Goal: Information Seeking & Learning: Learn about a topic

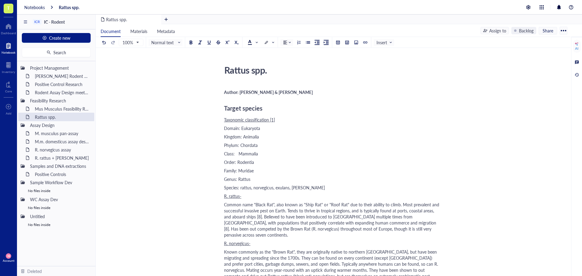
scroll to position [849, 0]
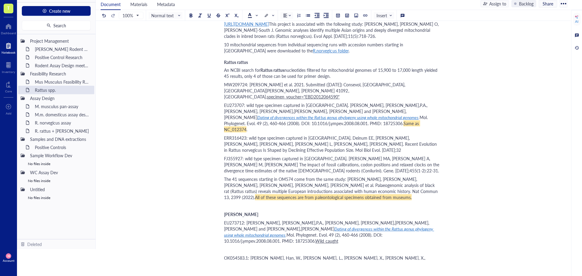
click at [281, 255] on span "OK054583.1: [PERSON_NAME], Han, W., [PERSON_NAME], L., [PERSON_NAME], X., [PERS…" at bounding box center [330, 267] width 212 height 24
drag, startPoint x: 332, startPoint y: 222, endPoint x: 321, endPoint y: 222, distance: 11.5
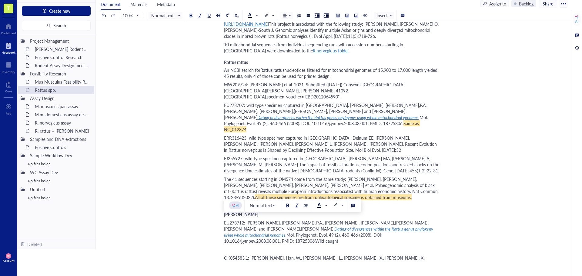
click at [226, 246] on div "﻿" at bounding box center [332, 249] width 216 height 6
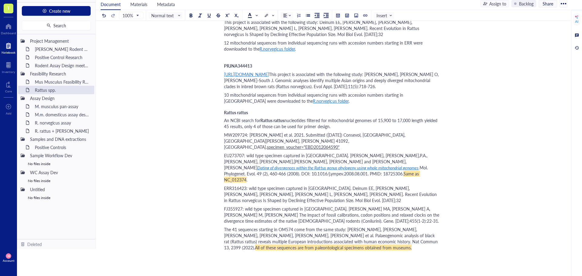
scroll to position [788, 0]
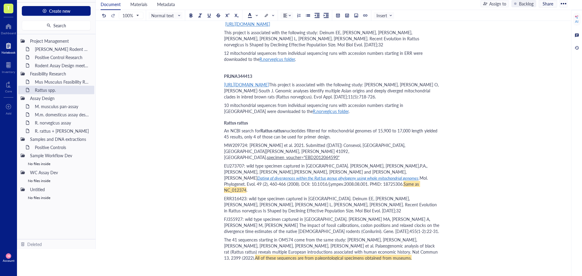
click at [310, 154] on span "specimen_voucher="EBD2012064590"" at bounding box center [303, 157] width 73 height 6
drag, startPoint x: 224, startPoint y: 96, endPoint x: 247, endPoint y: 98, distance: 23.2
click at [247, 142] on span "MW209724: [PERSON_NAME] et al. 2021. Submitted ([DATE]) Consevol, [GEOGRAPHIC_D…" at bounding box center [315, 151] width 182 height 18
copy span "MW209724"
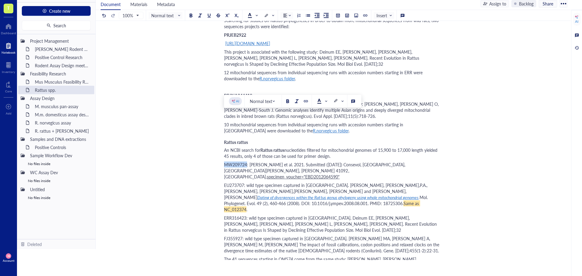
scroll to position [758, 0]
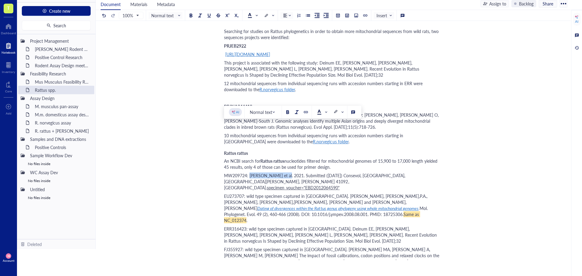
drag, startPoint x: 250, startPoint y: 128, endPoint x: 283, endPoint y: 128, distance: 32.7
click at [283, 172] on span "MW209724: [PERSON_NAME] et al. 2021. Submitted ([DATE]) Consevol, [GEOGRAPHIC_D…" at bounding box center [315, 181] width 182 height 18
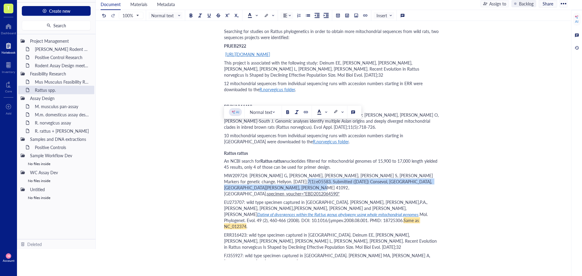
drag, startPoint x: 271, startPoint y: 133, endPoint x: 262, endPoint y: 137, distance: 9.1
click at [262, 172] on span "MW209724: [PERSON_NAME] G, [PERSON_NAME], [PERSON_NAME], [PERSON_NAME] S, [PERS…" at bounding box center [329, 184] width 210 height 24
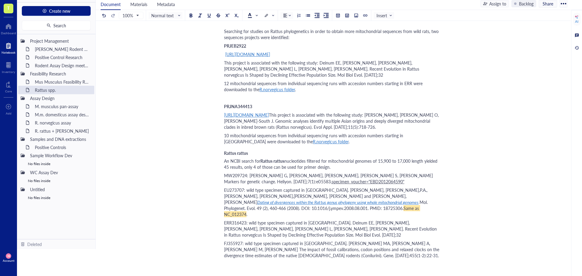
click at [353, 172] on div "MW209724: [PERSON_NAME] G, [PERSON_NAME], [PERSON_NAME], [PERSON_NAME] S, [PERS…" at bounding box center [332, 178] width 216 height 12
click at [346, 179] on span "specimen_voucher="EBD2012064590"from" at bounding box center [373, 182] width 82 height 6
click at [370, 172] on div "MW209724: [PERSON_NAME] G, [PERSON_NAME], [PERSON_NAME], [PERSON_NAME] S, [PERS…" at bounding box center [332, 178] width 216 height 12
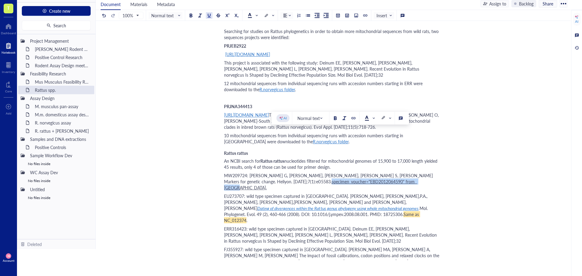
drag, startPoint x: 272, startPoint y: 133, endPoint x: 369, endPoint y: 134, distance: 96.7
click at [369, 172] on div "MW209724: [PERSON_NAME] G, [PERSON_NAME], [PERSON_NAME], [PERSON_NAME] S, [PERS…" at bounding box center [332, 181] width 216 height 18
click at [210, 16] on div at bounding box center [209, 15] width 4 height 4
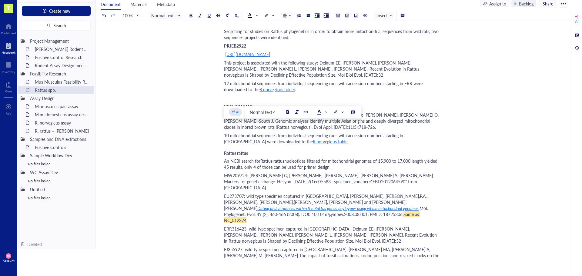
click at [309, 172] on span "MW209724: [PERSON_NAME] G, [PERSON_NAME], [PERSON_NAME], [PERSON_NAME] S, [PERS…" at bounding box center [329, 181] width 210 height 18
click at [292, 172] on span "MW209724: [PERSON_NAME] G, [PERSON_NAME], [PERSON_NAME], [PERSON_NAME] S, [PERS…" at bounding box center [329, 181] width 210 height 18
click at [373, 172] on div "MW209724: [PERSON_NAME] G, [PERSON_NAME], [PERSON_NAME], [PERSON_NAME] S, [PERS…" at bounding box center [332, 181] width 216 height 18
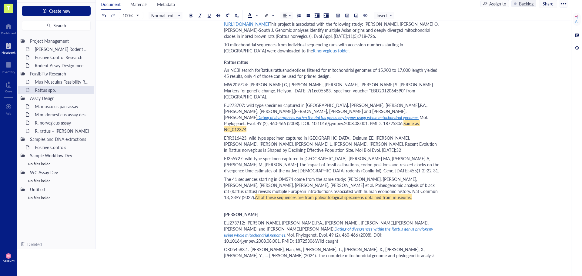
scroll to position [879, 0]
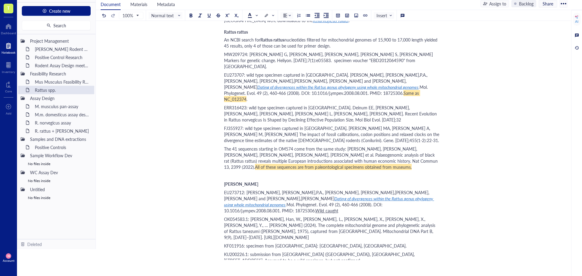
click at [254, 266] on span "MN126566.1: vouchered specimen collected in [GEOGRAPHIC_DATA]: [GEOGRAPHIC_DATA…" at bounding box center [313, 272] width 178 height 12
click at [252, 266] on span "MN126566.1: vouchered specimen collected in [GEOGRAPHIC_DATA]: [GEOGRAPHIC_DATA…" at bounding box center [313, 272] width 178 height 12
drag, startPoint x: 331, startPoint y: 209, endPoint x: 403, endPoint y: 209, distance: 72.1
click at [403, 266] on span "MN126566.1: [PERSON_NAME] M, [PERSON_NAME]. Mitogenomes Reveal Multiple Coloniz…" at bounding box center [332, 278] width 217 height 24
click at [207, 17] on div at bounding box center [209, 15] width 4 height 4
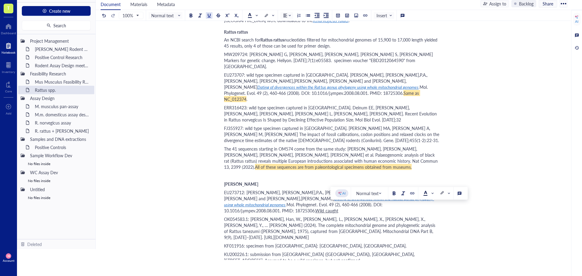
click at [453, 180] on div "Rattus spp. Rattus spp. Author: [PERSON_NAME] & [PERSON_NAME] Target species Ta…" at bounding box center [332, 69] width 472 height 1825
click at [315, 251] on span "KU200226.1: submission from [GEOGRAPHIC_DATA] ([GEOGRAPHIC_DATA]), [GEOGRAPHIC_…" at bounding box center [320, 257] width 192 height 12
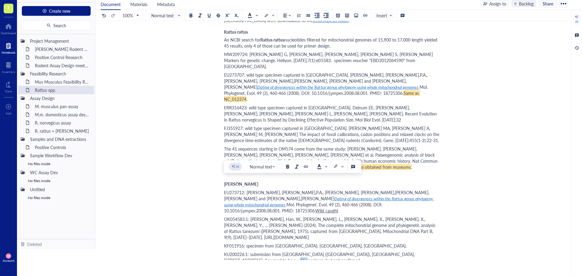
drag, startPoint x: 261, startPoint y: 187, endPoint x: 271, endPoint y: 188, distance: 9.7
click at [271, 251] on span "KU200226.1: submission from [GEOGRAPHIC_DATA] ([GEOGRAPHIC_DATA]), [GEOGRAPHIC_…" at bounding box center [320, 257] width 192 height 12
click at [208, 17] on div at bounding box center [209, 15] width 4 height 4
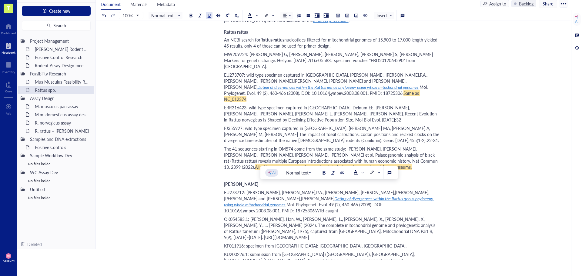
click at [415, 216] on span "OK054583.1: [PERSON_NAME], Han, W., [PERSON_NAME], L., [PERSON_NAME], X., [PERS…" at bounding box center [330, 228] width 212 height 24
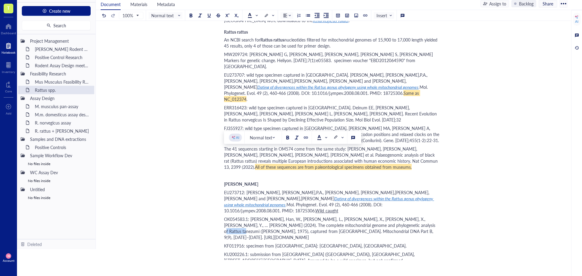
drag, startPoint x: 377, startPoint y: 158, endPoint x: 397, endPoint y: 158, distance: 20.3
click at [397, 216] on span "OK054583.1: [PERSON_NAME], Han, W., [PERSON_NAME], L., [PERSON_NAME], X., [PERS…" at bounding box center [330, 228] width 212 height 24
click at [210, 17] on div at bounding box center [209, 15] width 4 height 4
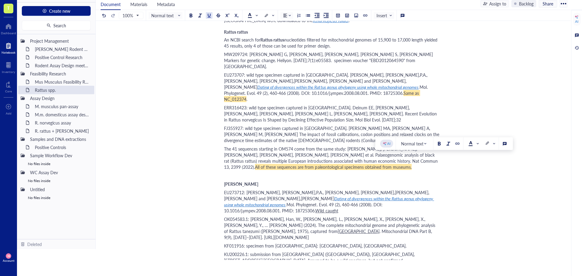
click at [397, 192] on div "Author: [PERSON_NAME] & [PERSON_NAME] Target species Taxonomic classification […" at bounding box center [332, 80] width 216 height 1802
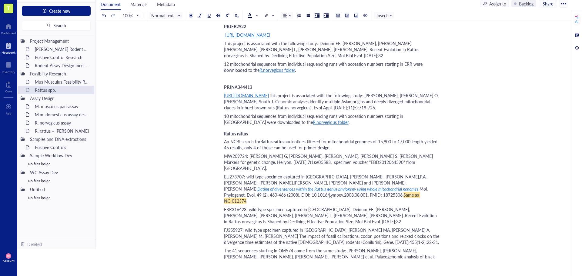
scroll to position [788, 0]
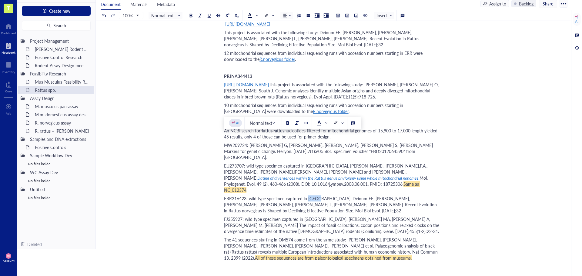
drag, startPoint x: 318, startPoint y: 137, endPoint x: 308, endPoint y: 138, distance: 9.7
click at [308, 195] on span "ERR316423: wild type specimen captured in [GEOGRAPHIC_DATA]. Deinum EE, [PERSON…" at bounding box center [331, 204] width 214 height 18
click at [209, 16] on div at bounding box center [209, 15] width 4 height 4
click at [289, 195] on span "ERR316423: wild type specimen captured in" at bounding box center [265, 198] width 83 height 6
drag, startPoint x: 320, startPoint y: 159, endPoint x: 304, endPoint y: 159, distance: 16.1
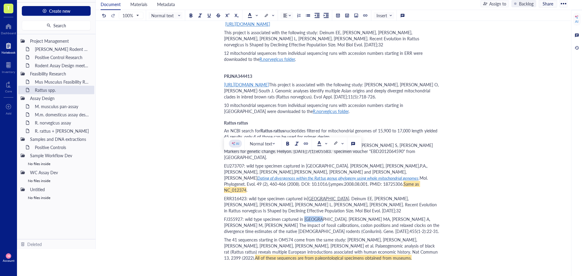
click at [304, 216] on span "FJ355927: wild type specimen captured in [GEOGRAPHIC_DATA]. [PERSON_NAME] MA, […" at bounding box center [332, 225] width 216 height 18
click at [210, 15] on div at bounding box center [209, 15] width 4 height 4
click at [282, 174] on div "Author: [PERSON_NAME] & [PERSON_NAME] Target species Taxonomic classification […" at bounding box center [332, 171] width 216 height 1802
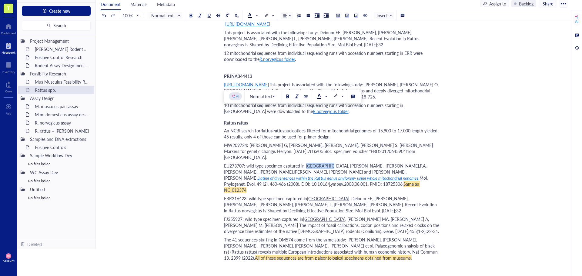
drag, startPoint x: 330, startPoint y: 110, endPoint x: 306, endPoint y: 113, distance: 23.8
click at [306, 163] on span "EU273707: wild type specimen captured in [GEOGRAPHIC_DATA]. [PERSON_NAME], [PER…" at bounding box center [326, 172] width 205 height 18
click at [209, 17] on div at bounding box center [209, 15] width 4 height 4
click at [309, 195] on span ". Deinum EE, [PERSON_NAME], [PERSON_NAME], [PERSON_NAME], [PERSON_NAME] L, [PER…" at bounding box center [331, 204] width 214 height 18
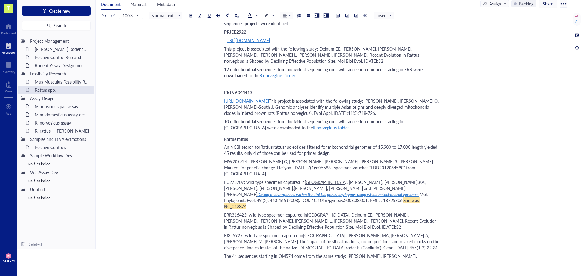
scroll to position [758, 0]
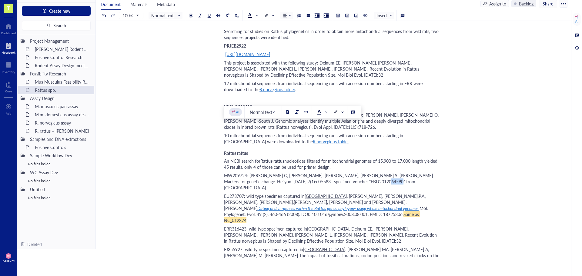
drag, startPoint x: 365, startPoint y: 133, endPoint x: 355, endPoint y: 133, distance: 10.0
click at [355, 172] on span "MW209724: [PERSON_NAME] G, [PERSON_NAME], [PERSON_NAME], [PERSON_NAME] S, [PERS…" at bounding box center [329, 181] width 210 height 18
click at [209, 14] on div at bounding box center [209, 15] width 4 height 4
click at [344, 205] on span "Mol. Phylogenet. Evol. 49 (2), 460-466 (2008). DOI: 10.1016/j.ympev.2008.08.001…" at bounding box center [326, 211] width 205 height 12
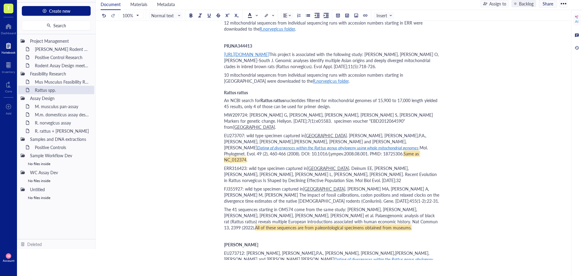
scroll to position [849, 0]
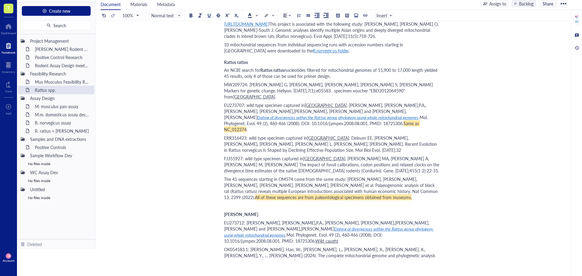
click at [337, 226] on span "Dating of divergences within the Rattus genus phylogeny using whole mitochondri…" at bounding box center [329, 232] width 210 height 12
click at [276, 179] on div "[URL][DOMAIN_NAME][US_VEHICLE_IDENTIFICATION_NUMBER]" at bounding box center [268, 180] width 79 height 8
click at [403, 220] on div "EU273712: [PERSON_NAME], [PERSON_NAME],P.A., [PERSON_NAME], [PERSON_NAME],[PERS…" at bounding box center [332, 232] width 216 height 24
click at [362, 238] on span "Wild caught NC_011638" at bounding box center [338, 241] width 46 height 6
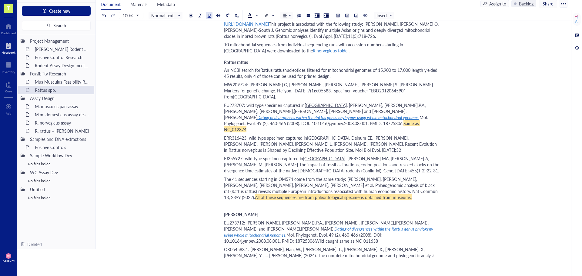
click at [374, 238] on span "Wild caught same as NC_011638" at bounding box center [346, 241] width 62 height 6
click at [393, 238] on span "Wild caught in [GEOGRAPHIC_DATA]. same as NC_011638" at bounding box center [370, 241] width 111 height 6
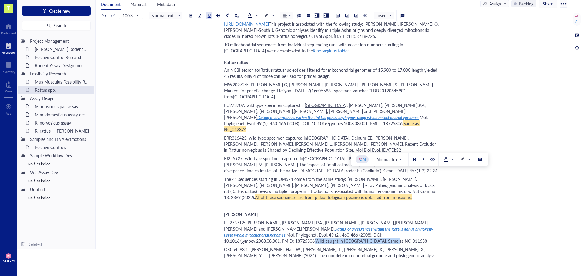
drag, startPoint x: 433, startPoint y: 174, endPoint x: 352, endPoint y: 174, distance: 80.6
click at [352, 220] on div "EU273712: [PERSON_NAME], [PERSON_NAME],P.A., [PERSON_NAME], [PERSON_NAME],[PERS…" at bounding box center [332, 232] width 216 height 24
click at [207, 15] on div at bounding box center [209, 15] width 4 height 4
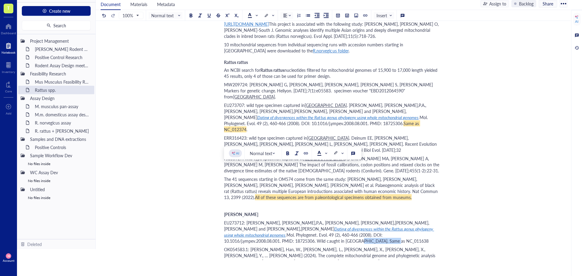
drag, startPoint x: 391, startPoint y: 175, endPoint x: 438, endPoint y: 177, distance: 47.1
click at [438, 220] on div "EU273712: [PERSON_NAME], [PERSON_NAME],P.A., [PERSON_NAME], [PERSON_NAME],[PERS…" at bounding box center [332, 232] width 216 height 24
click at [271, 16] on span at bounding box center [269, 15] width 10 height 6
click at [274, 23] on div at bounding box center [276, 25] width 10 height 10
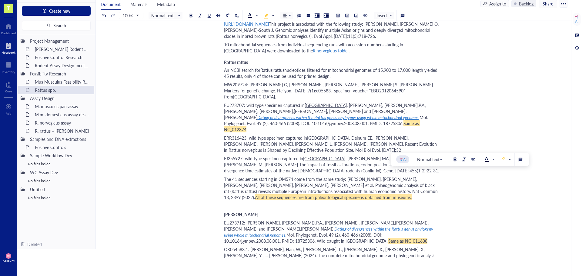
click at [380, 232] on span "Mol. Phylogenet. Evol. 49 (2), 460-466 (2008). DOI: 10.1016/j.ympev.2008.08.001…" at bounding box center [306, 238] width 164 height 12
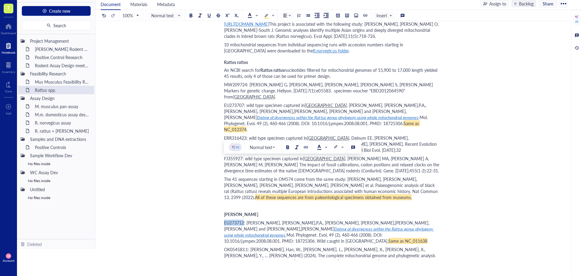
drag, startPoint x: 224, startPoint y: 162, endPoint x: 244, endPoint y: 162, distance: 19.7
click at [244, 220] on span "EU273712: [PERSON_NAME], [PERSON_NAME],P.A., [PERSON_NAME], [PERSON_NAME],[PERS…" at bounding box center [327, 226] width 206 height 12
copy span "EU273712"
click at [300, 259] on span ". Mitochondrial DNA Part B, 9(9), [DATE]–[DATE]. [URL][DOMAIN_NAME]" at bounding box center [328, 265] width 209 height 12
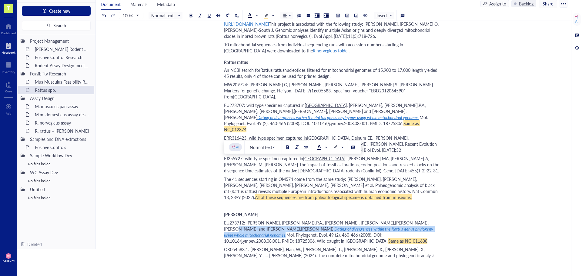
drag, startPoint x: 401, startPoint y: 162, endPoint x: 369, endPoint y: 169, distance: 33.1
click at [369, 220] on div "EU273712: [PERSON_NAME], [PERSON_NAME],P.A., [PERSON_NAME], [PERSON_NAME],[PERS…" at bounding box center [332, 232] width 216 height 24
click at [304, 147] on div at bounding box center [306, 147] width 4 height 4
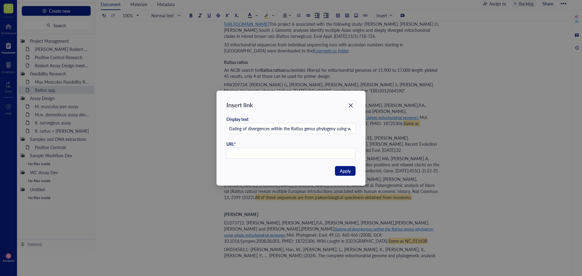
scroll to position [0, 0]
paste input "[URL][DOMAIN_NAME]"
type input "[URL][DOMAIN_NAME]"
click at [338, 170] on button "Apply" at bounding box center [345, 171] width 21 height 10
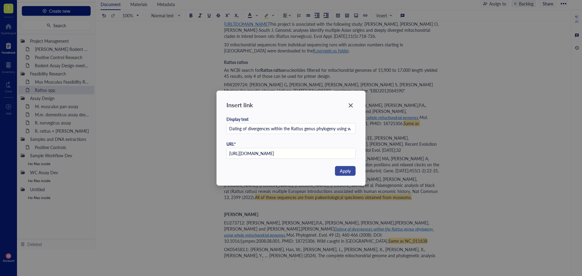
scroll to position [0, 0]
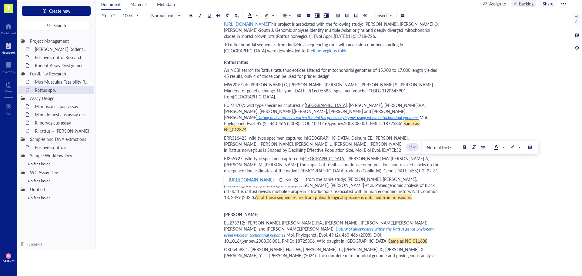
click at [156, 162] on div "Rattus spp. Rattus spp. Author: [PERSON_NAME] & [PERSON_NAME] Target species Ta…" at bounding box center [332, 99] width 472 height 1825
click at [264, 207] on div "Author: [PERSON_NAME] & [PERSON_NAME] Target species Taxonomic classification […" at bounding box center [332, 110] width 216 height 1802
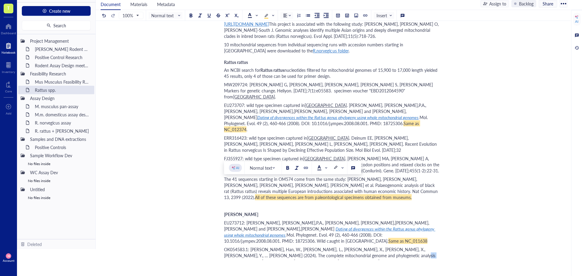
drag, startPoint x: 374, startPoint y: 191, endPoint x: 365, endPoint y: 190, distance: 8.8
click at [365, 246] on span "OK054583.1: [PERSON_NAME], Han, W., [PERSON_NAME], L., [PERSON_NAME], X., [PERS…" at bounding box center [330, 255] width 212 height 18
drag, startPoint x: 369, startPoint y: 182, endPoint x: 307, endPoint y: 190, distance: 62.3
click at [307, 246] on span "OK054583.1: [PERSON_NAME], Han, W., [PERSON_NAME], L., [PERSON_NAME], X., [PERS…" at bounding box center [330, 255] width 212 height 18
click at [306, 259] on span ". Mitochondrial DNA Part B, 9(9), [DATE]–[DATE]. [URL][DOMAIN_NAME]" at bounding box center [330, 265] width 213 height 12
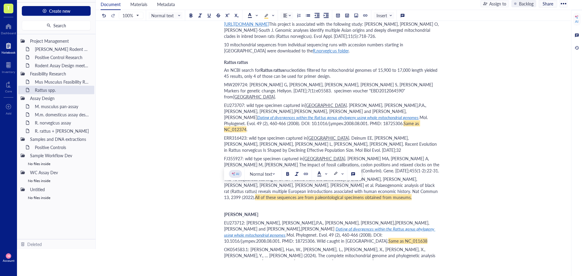
drag, startPoint x: 271, startPoint y: 195, endPoint x: 366, endPoint y: 198, distance: 94.6
click at [366, 259] on span ". Mitochondrial DNA Part B, 9(9), [DATE]–[DATE]. [URL][DOMAIN_NAME]" at bounding box center [330, 265] width 213 height 12
copy span "[URL][DOMAIN_NAME]"
click at [308, 174] on div at bounding box center [306, 174] width 4 height 4
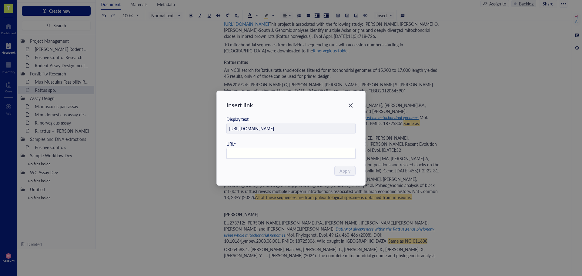
paste input "[URL][DOMAIN_NAME]"
type input "[URL][DOMAIN_NAME]"
click at [338, 174] on button "Apply" at bounding box center [345, 171] width 21 height 10
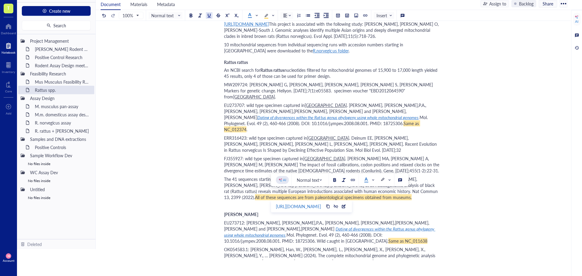
click at [206, 199] on div "Rattus spp. Rattus spp. Author: [PERSON_NAME] & [PERSON_NAME] Target species Ta…" at bounding box center [332, 99] width 472 height 1825
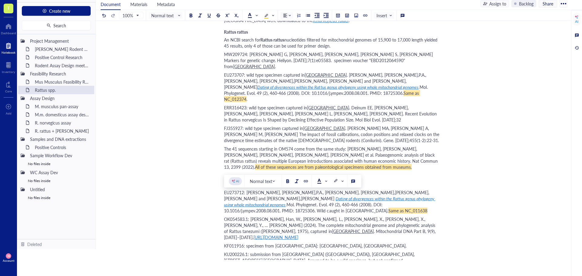
drag, startPoint x: 315, startPoint y: 197, endPoint x: 260, endPoint y: 204, distance: 54.9
click at [260, 266] on span "MN126566.1: [PERSON_NAME] M, [PERSON_NAME]. Mitogenomes Reveal Multiple Coloniz…" at bounding box center [332, 275] width 217 height 18
copy span "Mitogenomes Reveal Multiple Colonization of Mountains by Rattus in [GEOGRAPHIC_…"
click at [306, 181] on div at bounding box center [306, 181] width 4 height 4
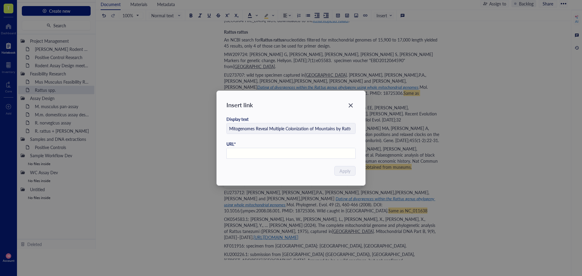
paste input "[URL][DOMAIN_NAME]"
type input "[URL][DOMAIN_NAME]"
click at [350, 169] on span "Apply" at bounding box center [345, 171] width 11 height 7
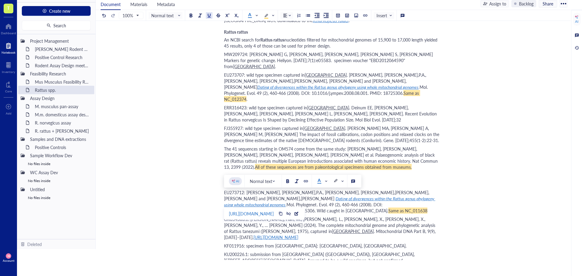
click at [191, 153] on div "Rattus spp. Rattus spp. Author: [PERSON_NAME] & [PERSON_NAME] Target species Ta…" at bounding box center [332, 69] width 472 height 1825
click at [163, 121] on div "Rattus spp. Rattus spp. Author: [PERSON_NAME] & [PERSON_NAME] Target species Ta…" at bounding box center [332, 69] width 472 height 1825
click at [468, 145] on div "Rattus spp. Rattus spp. Author: [PERSON_NAME] & [PERSON_NAME] Target species Ta…" at bounding box center [332, 69] width 472 height 1825
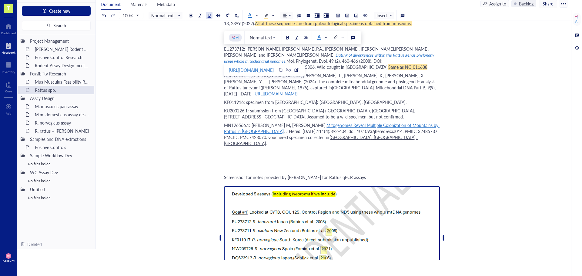
scroll to position [1030, 0]
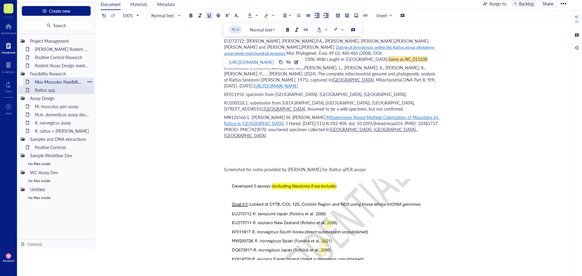
click at [64, 80] on div "Mus Musculus Feasibility Research" at bounding box center [58, 82] width 53 height 8
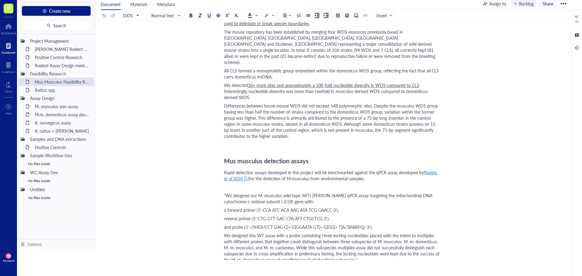
scroll to position [879, 0]
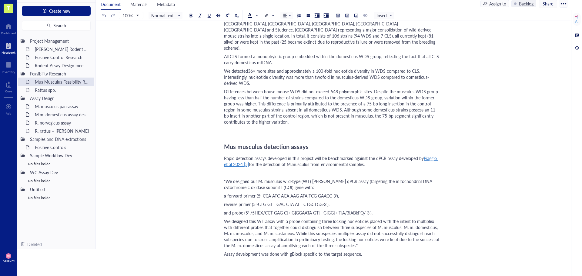
click at [289, 142] on span "Mus musculus detection assays" at bounding box center [266, 146] width 85 height 8
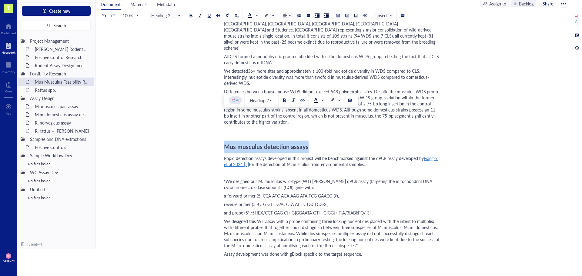
click at [289, 142] on span "Mus musculus detection assays" at bounding box center [266, 146] width 85 height 8
drag, startPoint x: 264, startPoint y: 118, endPoint x: 309, endPoint y: 118, distance: 44.6
click at [309, 141] on div "Mus musculus detection assays" at bounding box center [332, 147] width 216 height 12
copy span "detection assays"
click at [52, 91] on div "Rattus spp." at bounding box center [58, 90] width 53 height 8
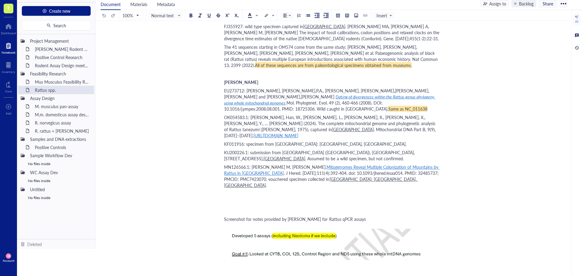
scroll to position [970, 0]
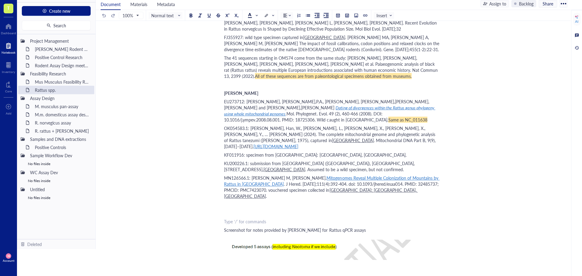
click at [228, 219] on div "﻿ Type ‘/’ for commands" at bounding box center [332, 222] width 216 height 6
click at [225, 219] on span "detection assays" at bounding box center [239, 222] width 31 height 6
click at [224, 219] on span "detection assays" at bounding box center [239, 222] width 31 height 6
click at [232, 219] on span "Rattus spp. detection assays" at bounding box center [250, 222] width 53 height 6
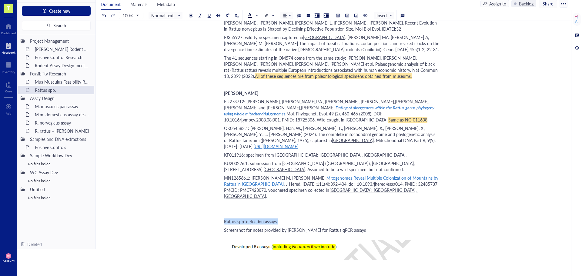
click at [232, 219] on span "Rattus spp. detection assays" at bounding box center [250, 222] width 53 height 6
click at [156, 16] on span "Normal text" at bounding box center [166, 15] width 30 height 5
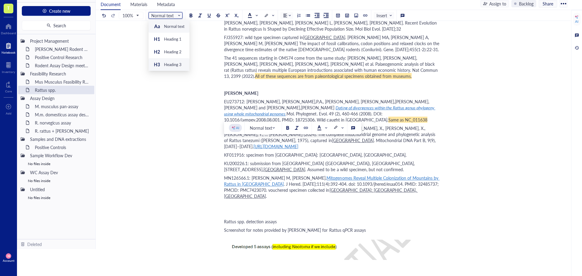
click at [165, 60] on div "Heading 3" at bounding box center [169, 64] width 41 height 13
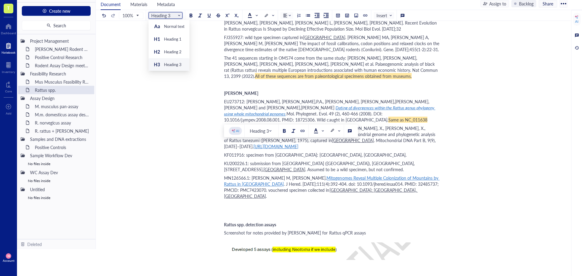
click at [163, 13] on span "Heading 3" at bounding box center [166, 15] width 30 height 5
click at [235, 222] on span "Rattus spp. detection assays" at bounding box center [250, 225] width 52 height 6
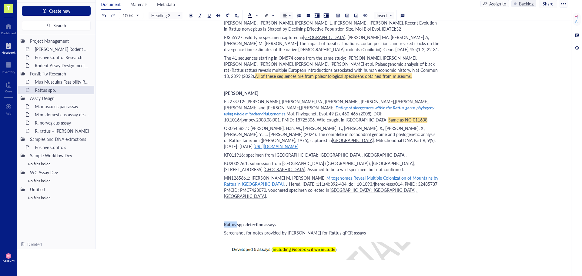
click at [235, 222] on span "Rattus spp. detection assays" at bounding box center [250, 225] width 52 height 6
click at [168, 13] on span "Heading 3" at bounding box center [166, 15] width 30 height 5
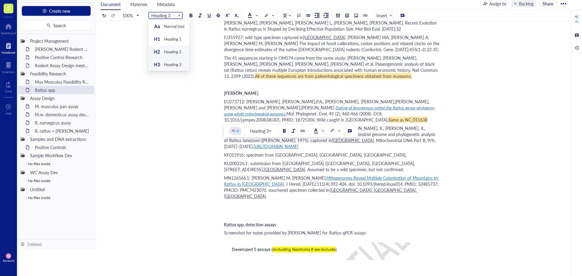
click at [169, 52] on div "Heading 2" at bounding box center [173, 51] width 18 height 5
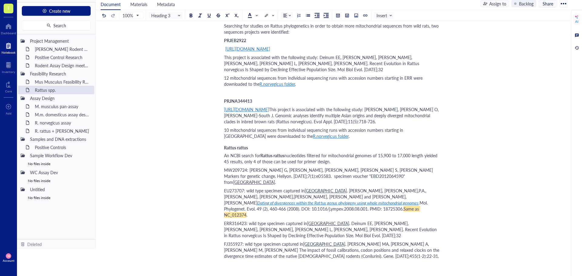
scroll to position [727, 0]
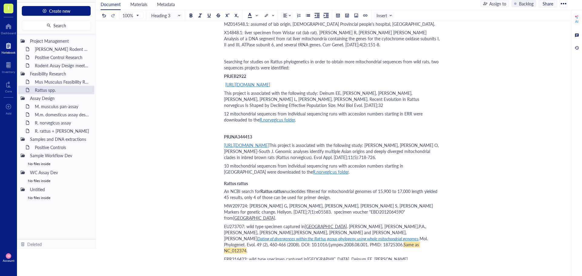
click at [237, 180] on span "Rattus rattus" at bounding box center [236, 183] width 24 height 6
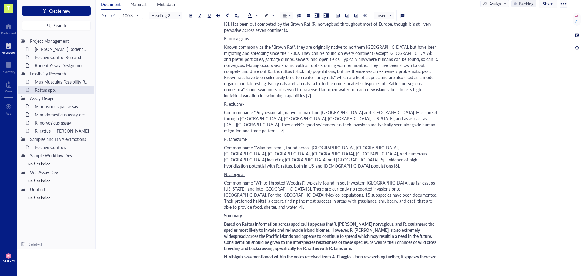
scroll to position [242, 0]
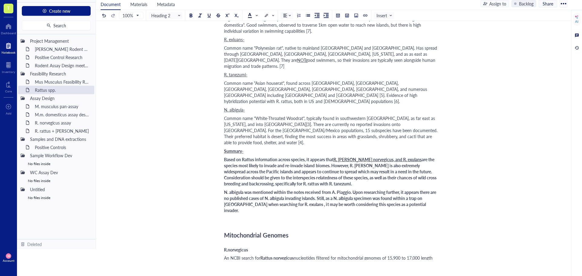
click at [238, 231] on span "Mitochondrial Genomes" at bounding box center [256, 235] width 65 height 8
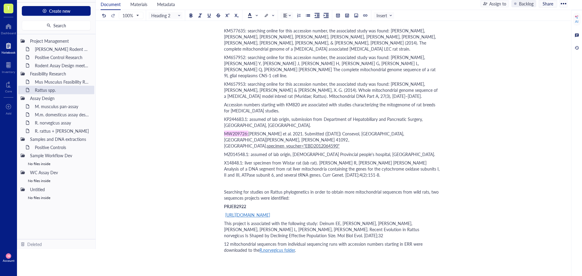
scroll to position [606, 0]
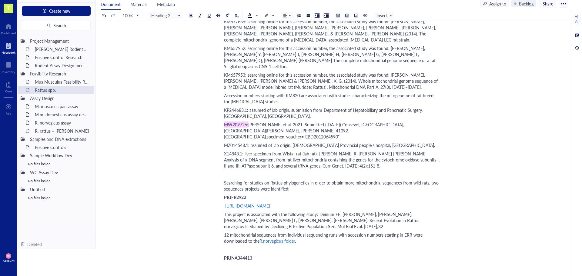
click at [228, 171] on div "﻿" at bounding box center [332, 174] width 216 height 6
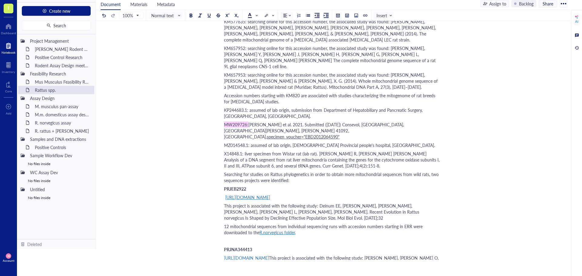
scroll to position [636, 0]
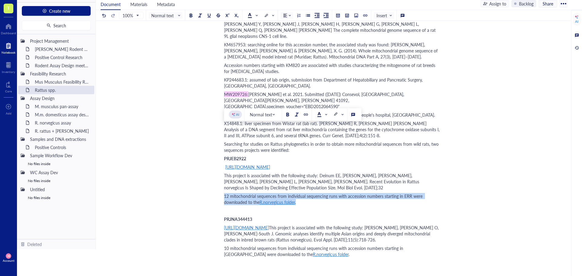
drag, startPoint x: 224, startPoint y: 130, endPoint x: 302, endPoint y: 136, distance: 78.5
click at [302, 193] on div "12 mitochondrial sequences from individual sequencing runs with accession numbe…" at bounding box center [332, 199] width 216 height 12
click at [274, 17] on span at bounding box center [269, 15] width 11 height 9
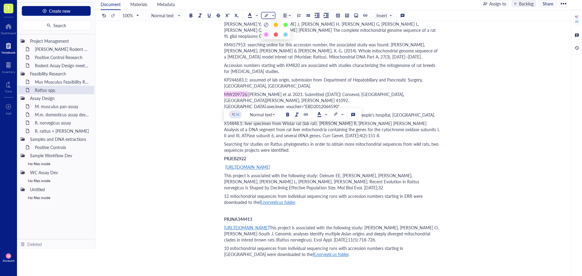
click at [266, 34] on div at bounding box center [266, 34] width 4 height 4
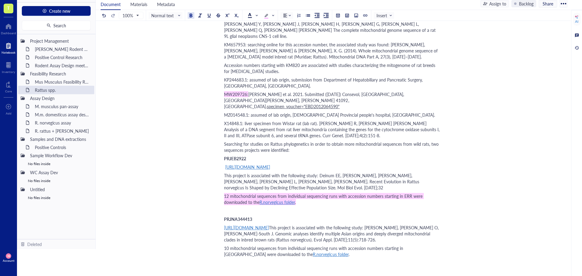
click at [398, 216] on div "PRJNA344413" at bounding box center [332, 219] width 216 height 6
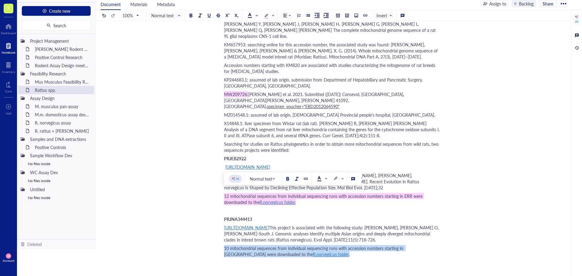
drag, startPoint x: 224, startPoint y: 194, endPoint x: 298, endPoint y: 200, distance: 74.2
click at [298, 245] on div "10 mitochondrial sequences from individual sequencing runs with accession numbe…" at bounding box center [332, 251] width 216 height 12
click at [268, 17] on div at bounding box center [266, 16] width 4 height 4
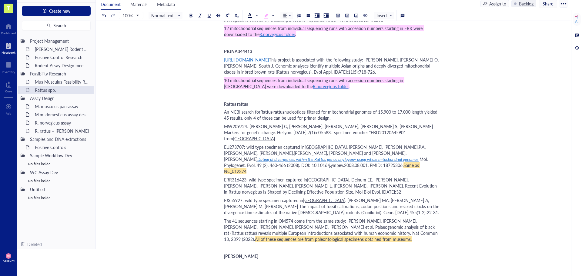
scroll to position [818, 0]
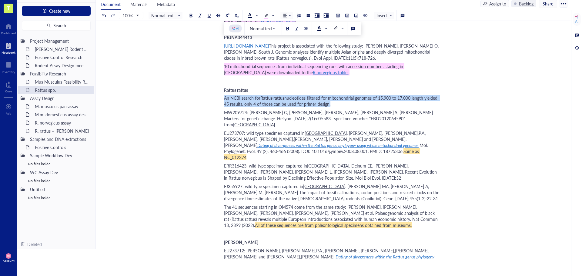
drag, startPoint x: 225, startPoint y: 44, endPoint x: 328, endPoint y: 49, distance: 103.2
click at [328, 95] on div "An NCBI search for Rattus rattus nucleotides filtered for mitochondrial genomes…" at bounding box center [332, 101] width 216 height 12
copy div "An NCBI search for Rattus rattus nucleotides filtered for mitochondrial genomes…"
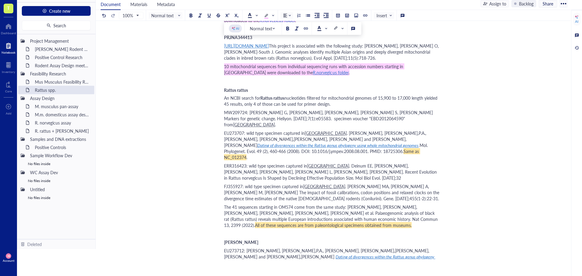
click at [259, 239] on div "[PERSON_NAME]" at bounding box center [332, 242] width 216 height 6
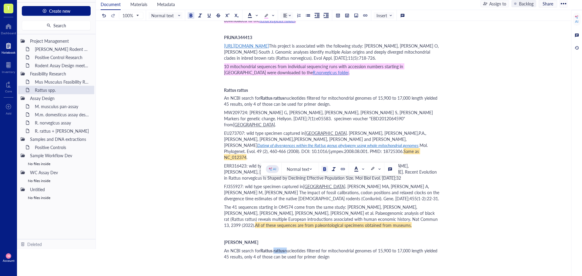
drag, startPoint x: 286, startPoint y: 185, endPoint x: 274, endPoint y: 185, distance: 12.1
click at [274, 248] on div "An NCBI search for Rattus rattus nucleotides filtered for mitochondrial genomes…" at bounding box center [332, 254] width 216 height 12
click at [238, 248] on span "nucleotides filtered for mitochondrial genomes of 15,900 to 17,000 length yield…" at bounding box center [329, 254] width 211 height 12
click at [251, 248] on span "nucleotides filtered for mitochondrial genomes of 15,900 to 17,000 length yield…" at bounding box center [329, 254] width 211 height 12
drag, startPoint x: 252, startPoint y: 191, endPoint x: 248, endPoint y: 191, distance: 3.3
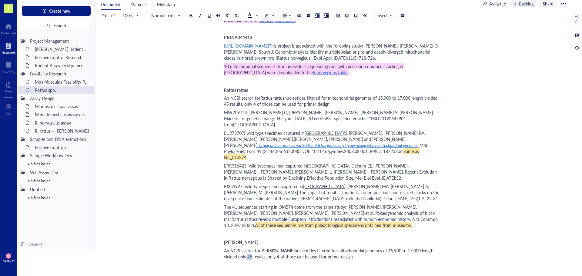
click at [248, 248] on span "nucleotides filtered for mitochondrial genomes of 15,900 to 17,000 length yield…" at bounding box center [329, 254] width 211 height 12
click at [277, 248] on span "nucleotides filtered for mitochondrial genomes of 15,900 to 17,000 length yield…" at bounding box center [329, 254] width 211 height 12
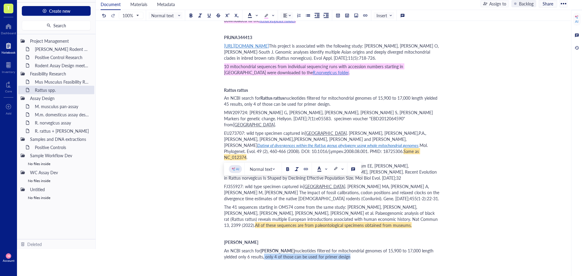
drag, startPoint x: 265, startPoint y: 190, endPoint x: 349, endPoint y: 192, distance: 84.0
click at [349, 248] on span "nucleotides filtered for mitochondrial genomes of 15,900 to 17,000 length yield…" at bounding box center [329, 254] width 211 height 12
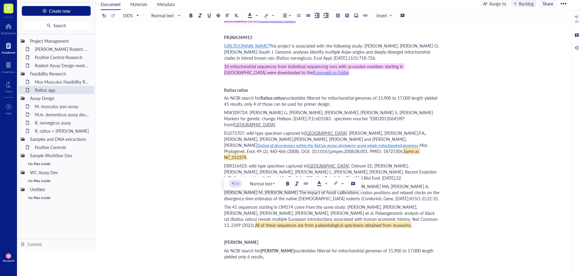
drag, startPoint x: 224, startPoint y: 198, endPoint x: 244, endPoint y: 198, distance: 19.4
click at [244, 262] on span "EU273712: [PERSON_NAME], [PERSON_NAME],P.A., [PERSON_NAME], [PERSON_NAME],[PERS…" at bounding box center [327, 268] width 206 height 12
copy span "EU273712"
click at [285, 262] on span "EU273712: [PERSON_NAME], [PERSON_NAME],P.A., [PERSON_NAME], [PERSON_NAME],[PERS…" at bounding box center [327, 268] width 206 height 12
click at [283, 248] on div "An NCBI search for Rattus tanezumi nucleotides filtered for mitochondrial genom…" at bounding box center [332, 254] width 216 height 12
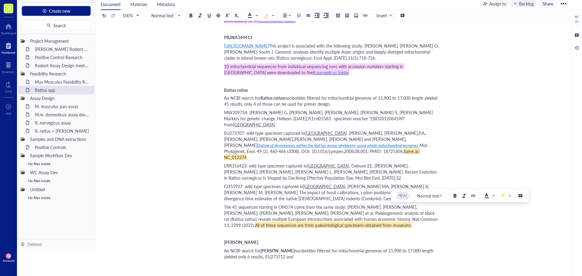
drag, startPoint x: 430, startPoint y: 212, endPoint x: 407, endPoint y: 212, distance: 22.7
copy span "NC_011638"
click at [317, 248] on div "An NCBI search for Rattus tanezumi nucleotides filtered for mitochondrial genom…" at bounding box center [332, 254] width 216 height 12
click at [297, 248] on span "nucleotides filtered for mitochondrial genomes of 15,900 to 17,000 length yield…" at bounding box center [329, 254] width 211 height 12
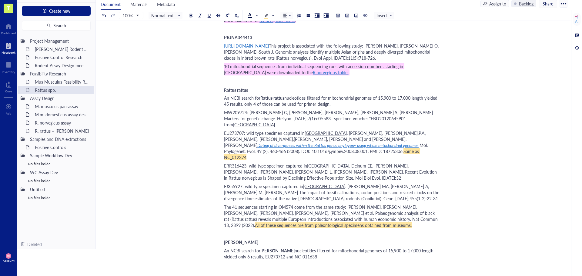
click at [295, 248] on span "nucleotides filtered for mitochondrial genomes of 15,900 to 17,000 length yield…" at bounding box center [329, 254] width 211 height 12
click at [349, 248] on div "An NCBI search for Rattus tanezumi nucleotides filtered for mitochondrial genom…" at bounding box center [332, 254] width 216 height 12
click at [183, 179] on div "Rattus spp. Rattus spp. Author: [PERSON_NAME] & [PERSON_NAME] Target species Ta…" at bounding box center [332, 141] width 472 height 1848
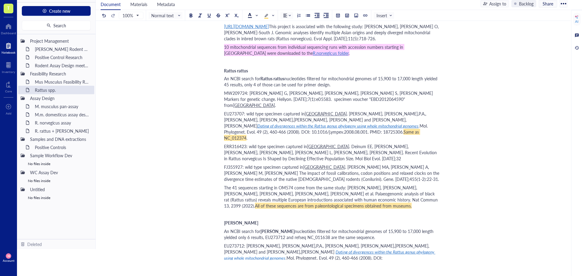
scroll to position [849, 0]
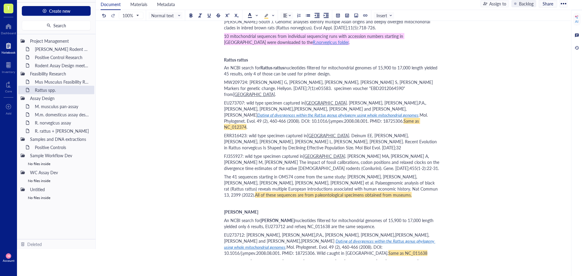
click at [170, 193] on div "Rattus spp. Rattus spp. Author: [PERSON_NAME] & [PERSON_NAME] Target species Ta…" at bounding box center [332, 111] width 472 height 1848
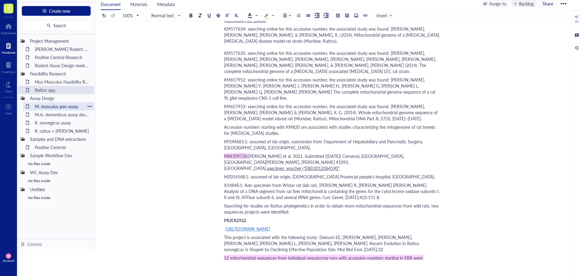
scroll to position [576, 0]
click at [65, 107] on div "M. musculus pan-assay" at bounding box center [58, 106] width 53 height 8
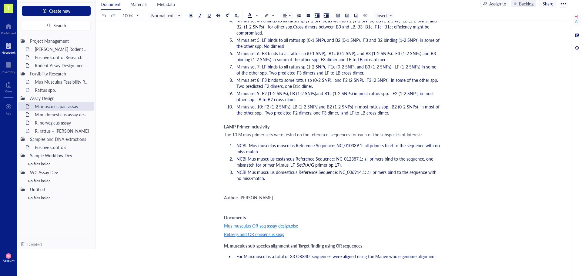
scroll to position [1000, 0]
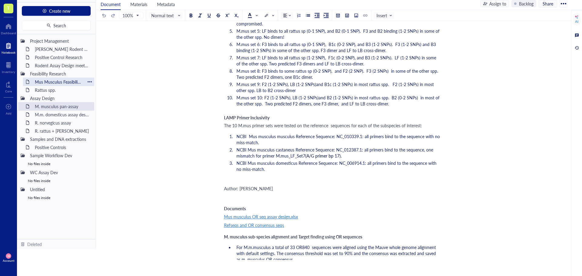
click at [63, 82] on div "Mus Musculus Feasibility Research" at bounding box center [58, 82] width 53 height 8
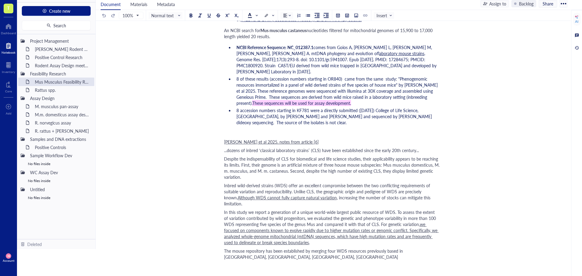
scroll to position [636, 0]
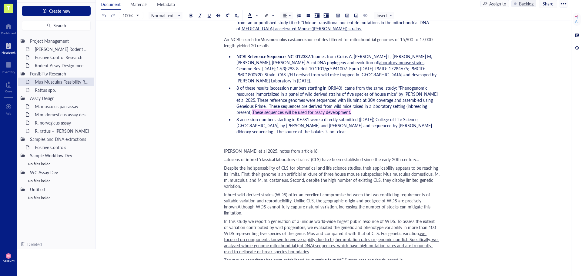
click at [225, 139] on div "﻿" at bounding box center [332, 142] width 216 height 6
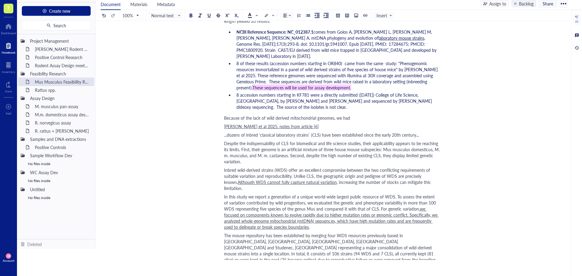
scroll to position [606, 0]
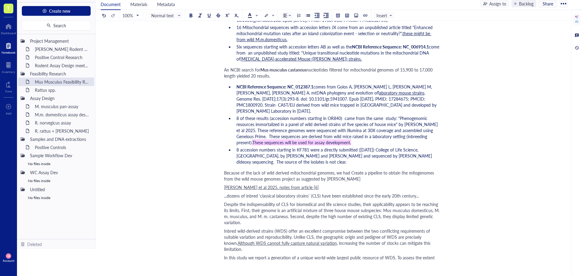
click at [352, 170] on span "Because of the lack of wild derived mitochondrial genomes, we had Create a pipe…" at bounding box center [329, 176] width 211 height 12
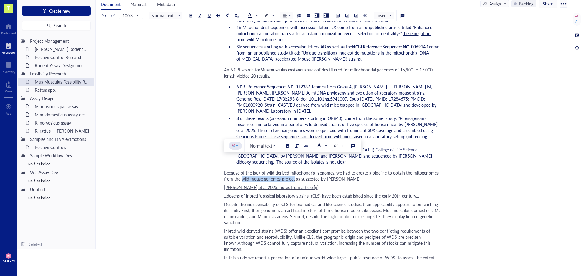
drag, startPoint x: 242, startPoint y: 167, endPoint x: 294, endPoint y: 166, distance: 52.1
click at [294, 170] on span "Because of the lack of wild derived mitochondrial genomes, we had to create a p…" at bounding box center [332, 176] width 216 height 12
copy span "wild mouse genomes project"
click at [306, 147] on div at bounding box center [306, 146] width 4 height 4
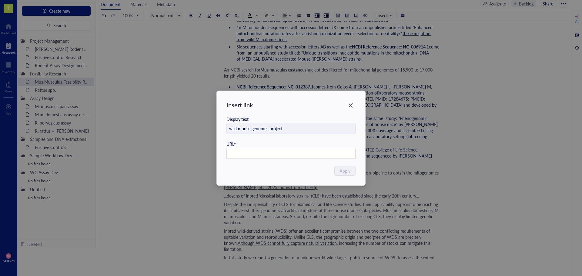
paste input "[URL][DOMAIN_NAME]"
type input "[URL][DOMAIN_NAME]"
click at [345, 170] on span "Apply" at bounding box center [345, 171] width 11 height 7
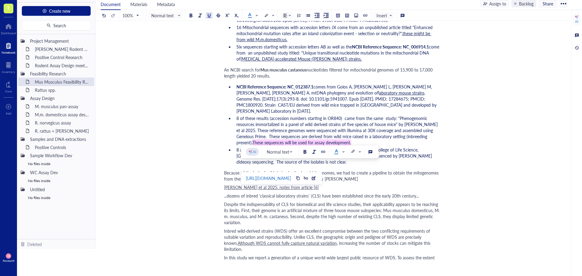
click at [401, 171] on div "Author: [PERSON_NAME] Target species Taxonomic classification [1] Domain: Eukar…" at bounding box center [332, 190] width 216 height 1476
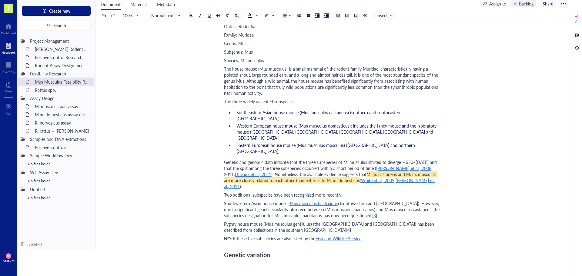
scroll to position [0, 0]
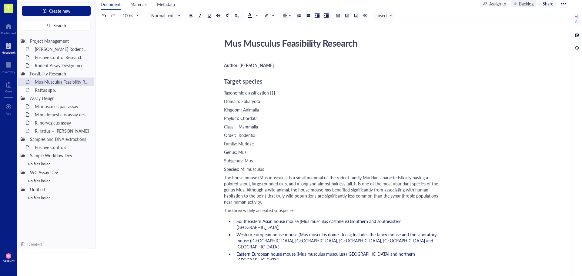
click at [240, 76] on div "Target species" at bounding box center [332, 81] width 216 height 12
click at [225, 80] on span "Target species" at bounding box center [243, 81] width 38 height 8
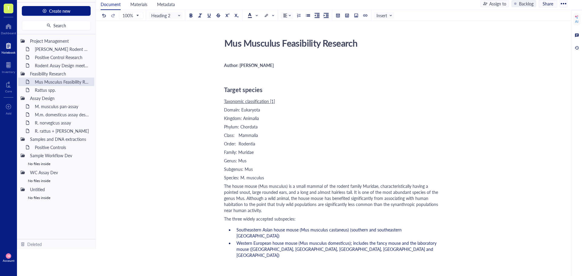
click at [225, 76] on div "﻿" at bounding box center [332, 73] width 216 height 6
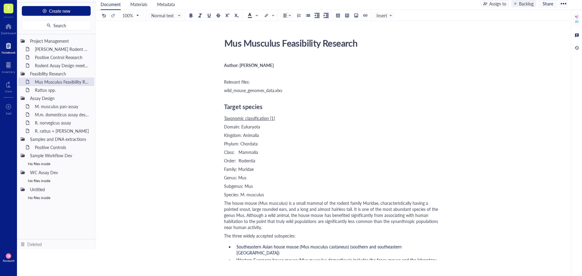
click at [249, 91] on span "wild_mouse_genomes_data.xlxs" at bounding box center [253, 90] width 58 height 6
click at [304, 77] on div at bounding box center [306, 75] width 4 height 4
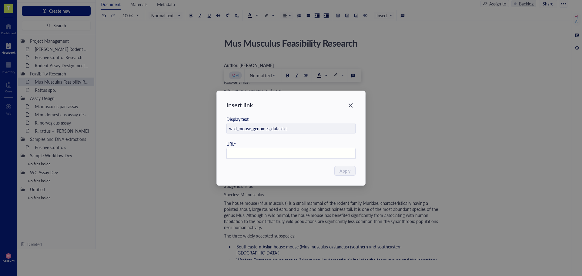
paste input "[URL][DOMAIN_NAME]"
type input "[URL][DOMAIN_NAME]"
click at [345, 174] on span "Apply" at bounding box center [345, 171] width 11 height 7
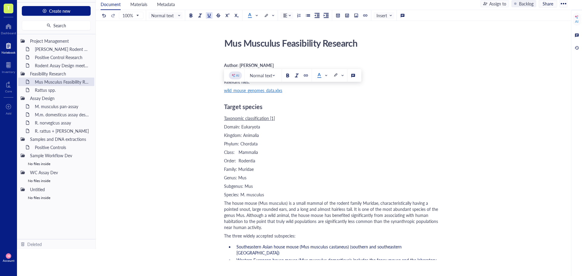
click at [259, 82] on div "Relevant files:" at bounding box center [332, 82] width 216 height 6
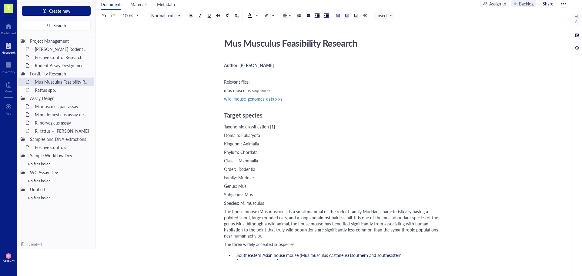
click at [251, 91] on span "mus musculus sequences" at bounding box center [247, 90] width 47 height 6
click at [277, 91] on span "mus musculus mitochondrial sequences" at bounding box center [261, 90] width 74 height 6
click at [306, 77] on div at bounding box center [306, 75] width 4 height 4
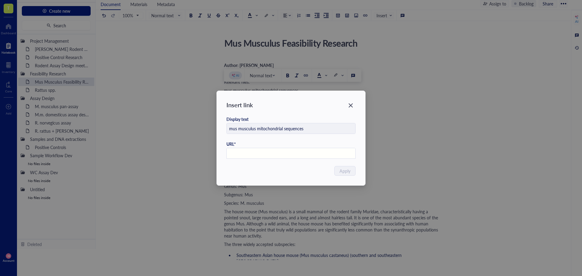
paste input "[URL][DOMAIN_NAME]"
type input "[URL][DOMAIN_NAME]"
click at [348, 170] on span "Apply" at bounding box center [345, 171] width 11 height 7
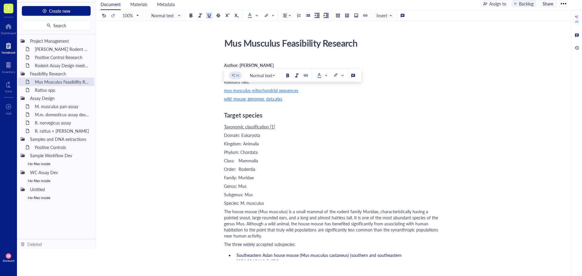
click at [399, 154] on div "Phylum: Chordata" at bounding box center [332, 152] width 216 height 6
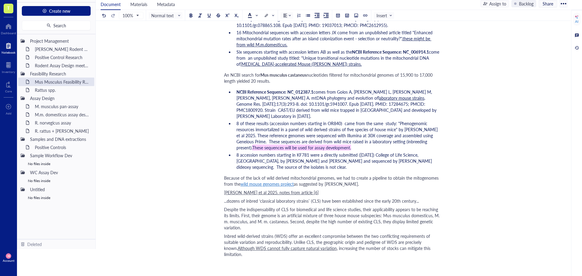
scroll to position [610, 0]
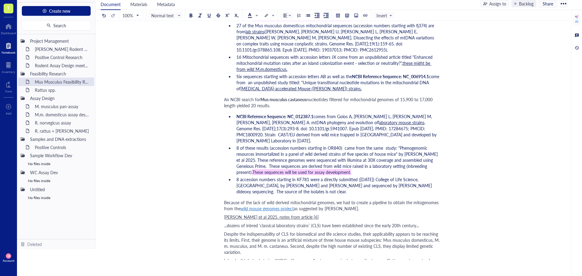
click at [371, 199] on div "Because of the lack of wild derived mitochondrial genomes, we had to create a p…" at bounding box center [332, 205] width 216 height 12
drag, startPoint x: 341, startPoint y: 190, endPoint x: 336, endPoint y: 190, distance: 5.2
click at [336, 199] on span "Because of the lack of wild derived mitochondrial genomes, we had to create a p…" at bounding box center [332, 205] width 216 height 12
click at [390, 199] on span "Because of the lack of wild derived mitochondrial genomes, cifeng had to create…" at bounding box center [321, 205] width 195 height 12
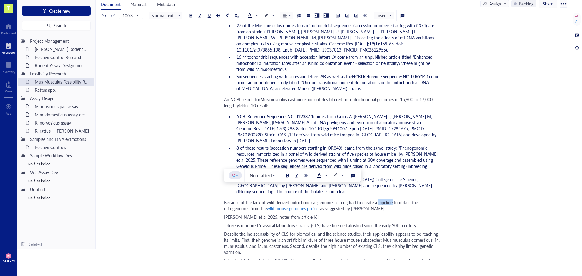
drag, startPoint x: 392, startPoint y: 191, endPoint x: 377, endPoint y: 191, distance: 14.9
click at [377, 199] on span "Because of the lack of wild derived mitochondrial genomes, cifeng had to create…" at bounding box center [321, 205] width 195 height 12
click at [402, 199] on div "Because of the lack of wild derived mitochondrial genomes, cifeng had to create…" at bounding box center [332, 205] width 216 height 12
click at [388, 199] on span "Because of the lack of wild derived mitochondrial genomes, cifeng had to create…" at bounding box center [319, 205] width 191 height 12
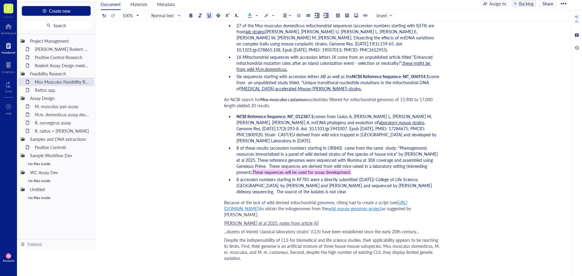
click at [407, 199] on span "[URL][DOMAIN_NAME])" at bounding box center [315, 205] width 183 height 12
click at [423, 203] on div "[URL][DOMAIN_NAME]" at bounding box center [423, 202] width 45 height 8
click at [459, 202] on div at bounding box center [461, 202] width 4 height 4
click at [409, 199] on span "Because of the lack of wild derived mitochondrial genomes, cifeng had to create…" at bounding box center [316, 205] width 185 height 12
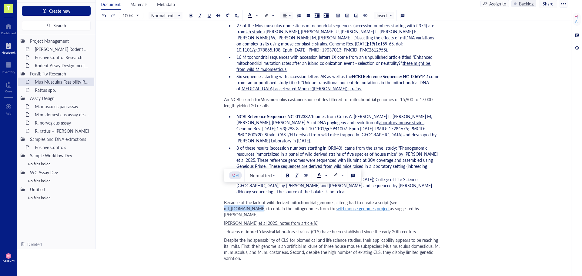
drag, startPoint x: 426, startPoint y: 189, endPoint x: 397, endPoint y: 191, distance: 29.1
click at [397, 199] on span "Because of the lack of wild derived mitochondrial genomes, cifeng had to create…" at bounding box center [311, 205] width 174 height 12
click at [305, 176] on div at bounding box center [306, 175] width 4 height 4
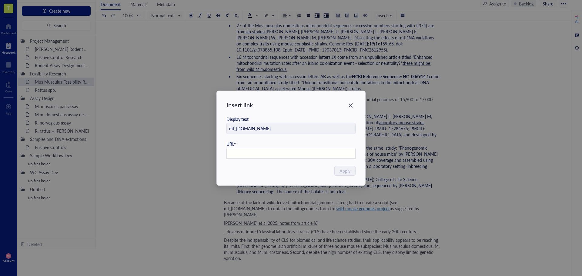
paste input "[URL][DOMAIN_NAME]"
type input "[URL][DOMAIN_NAME]"
click at [348, 169] on span "Apply" at bounding box center [345, 171] width 11 height 7
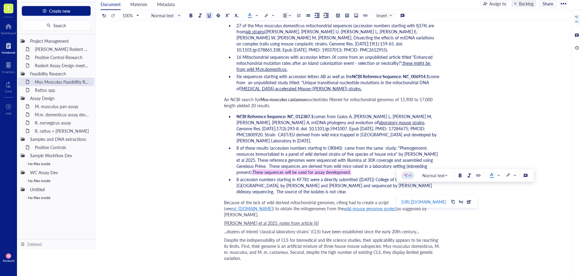
click at [397, 103] on div "Author: [PERSON_NAME] ﻿ Relevant files: mus musculus mitochondrial sequences wi…" at bounding box center [332, 205] width 216 height 1516
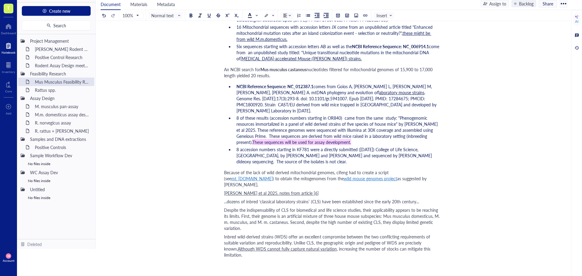
scroll to position [641, 0]
click at [401, 169] on div "Because of the lack of wild derived mitochondrial genomes, cifeng had to create…" at bounding box center [332, 178] width 216 height 18
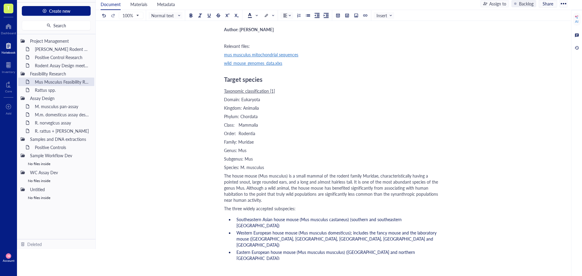
scroll to position [0, 0]
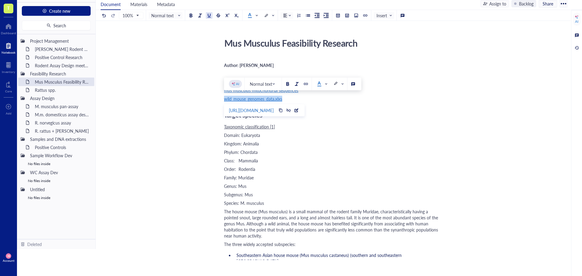
drag, startPoint x: 287, startPoint y: 100, endPoint x: 224, endPoint y: 99, distance: 63.4
copy span "wild_mouse_genomes_data.xlxs"
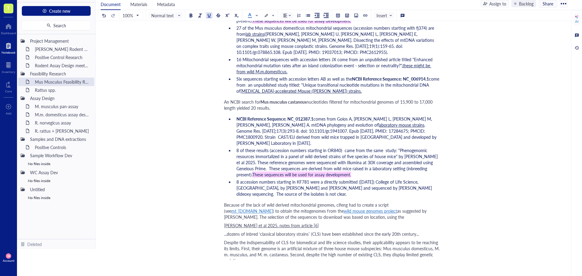
scroll to position [636, 0]
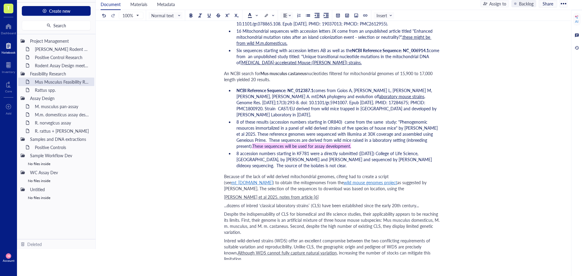
click at [346, 178] on div "Because of the lack of wild derived mitochondrial genomes, cifeng had to create…" at bounding box center [332, 182] width 216 height 18
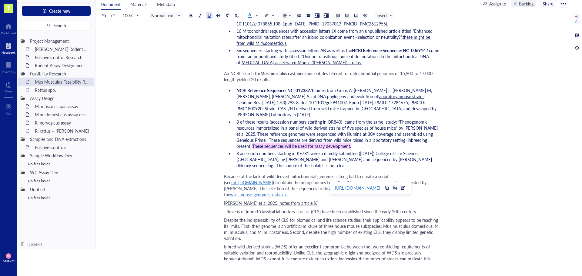
click at [397, 189] on div at bounding box center [395, 188] width 4 height 4
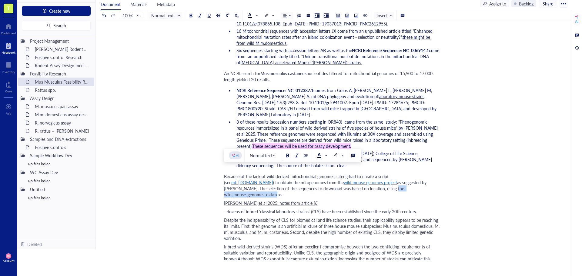
click at [415, 179] on div "Because of the lack of wild derived mitochondrial genomes, cifeng had to create…" at bounding box center [332, 185] width 216 height 24
click at [396, 176] on div "Because of the lack of wild derived mitochondrial genomes, cifeng had to create…" at bounding box center [332, 185] width 216 height 24
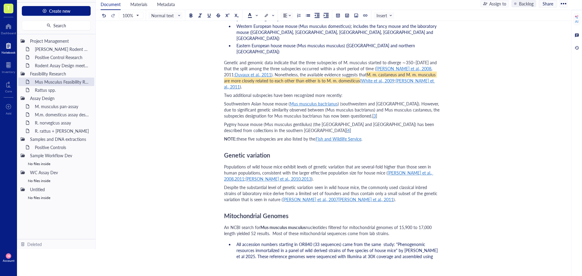
scroll to position [0, 0]
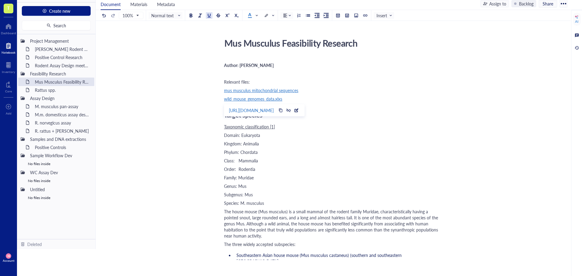
click at [275, 89] on span "mus musculus mitochondrial sequences" at bounding box center [261, 90] width 74 height 6
click at [302, 119] on div "Target species" at bounding box center [332, 115] width 216 height 12
click at [309, 101] on div "wild_mouse_genomes_data.xlxs" at bounding box center [332, 99] width 216 height 6
click at [311, 92] on div "mus musculus mitochondrial sequences" at bounding box center [332, 90] width 216 height 6
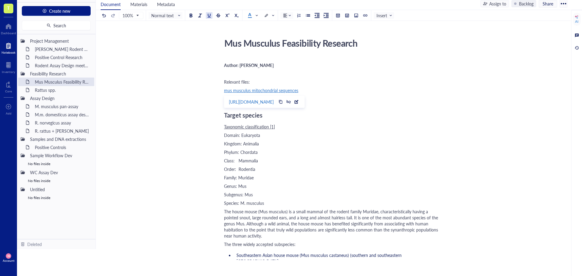
click at [233, 107] on div "[URL][DOMAIN_NAME]" at bounding box center [264, 102] width 81 height 12
click at [237, 102] on div "[URL][DOMAIN_NAME]" at bounding box center [251, 102] width 45 height 8
click at [279, 115] on div "Target species" at bounding box center [332, 115] width 216 height 12
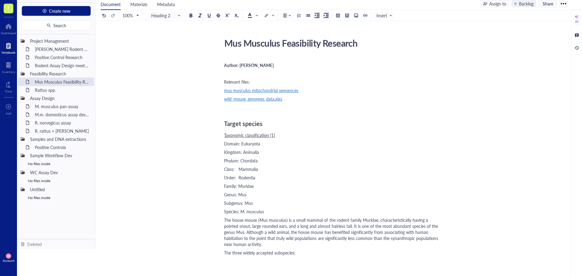
click at [225, 107] on div "﻿" at bounding box center [332, 107] width 216 height 6
click at [300, 92] on div at bounding box center [302, 92] width 4 height 4
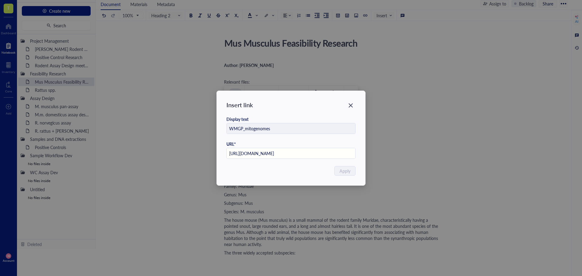
scroll to position [0, 38]
type input "[URL][DOMAIN_NAME]"
click at [344, 172] on span "Apply" at bounding box center [345, 171] width 11 height 7
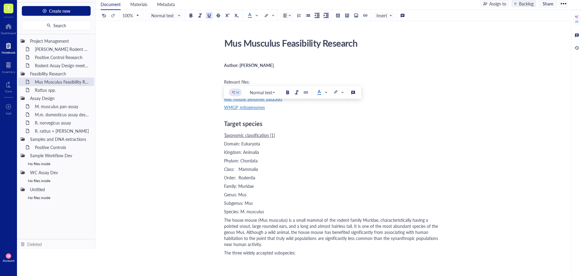
drag, startPoint x: 278, startPoint y: 109, endPoint x: 222, endPoint y: 108, distance: 55.2
drag, startPoint x: 268, startPoint y: 106, endPoint x: 223, endPoint y: 106, distance: 44.9
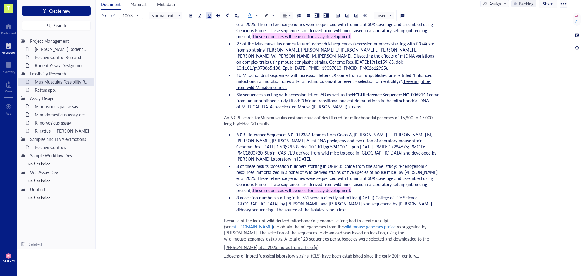
scroll to position [631, 0]
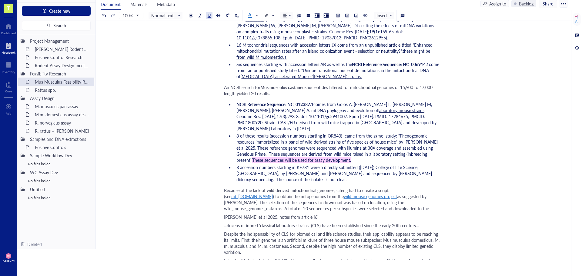
click at [339, 195] on div "Because of the lack of wild derived mitochondrial genomes, cifeng had to create…" at bounding box center [332, 199] width 216 height 24
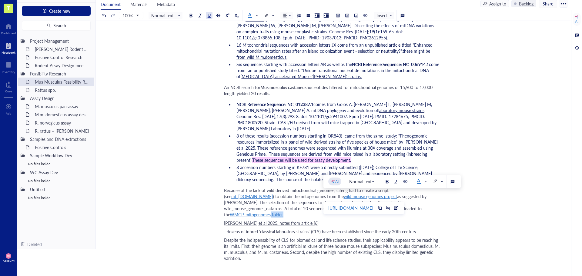
drag, startPoint x: 386, startPoint y: 198, endPoint x: 365, endPoint y: 197, distance: 20.6
click at [365, 197] on div "Because of the lack of wild derived mitochondrial genomes, cifeng had to create…" at bounding box center [332, 202] width 216 height 30
click at [210, 15] on div at bounding box center [209, 15] width 4 height 4
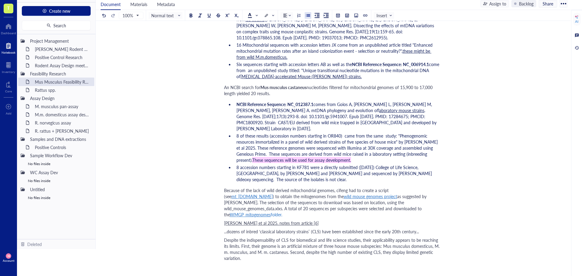
click at [339, 112] on span ". Genome Res. [DATE];17(3):293-8. doi: 10.1101/gr.5941007. Epub [DATE]. PMID: 1…" at bounding box center [336, 119] width 201 height 24
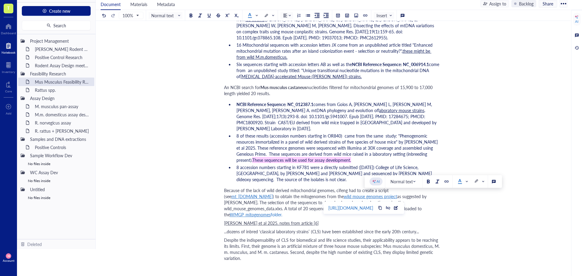
drag, startPoint x: 382, startPoint y: 199, endPoint x: 366, endPoint y: 198, distance: 16.1
click at [366, 198] on div "Because of the lack of wild derived mitochondrial genomes, cifeng had to create…" at bounding box center [332, 202] width 216 height 30
click at [249, 16] on div at bounding box center [250, 15] width 4 height 4
click at [250, 24] on div at bounding box center [250, 25] width 4 height 4
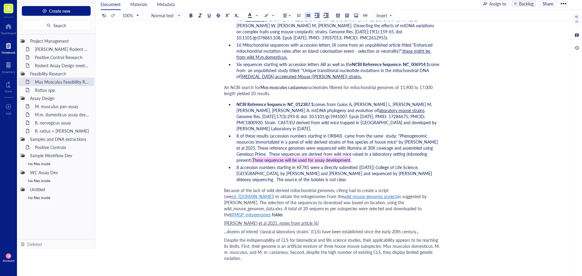
click at [371, 107] on span ". Genome Res. [DATE];17(3):293-8. doi: 10.1101/gr.5941007. Epub [DATE]. PMID: 1…" at bounding box center [336, 119] width 201 height 24
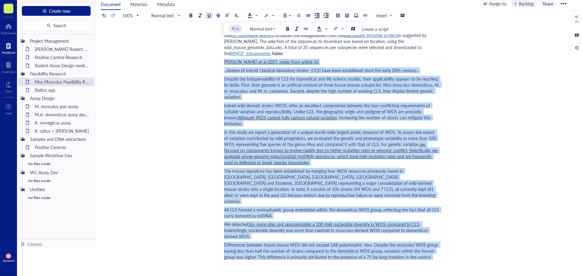
scroll to position [796, 0]
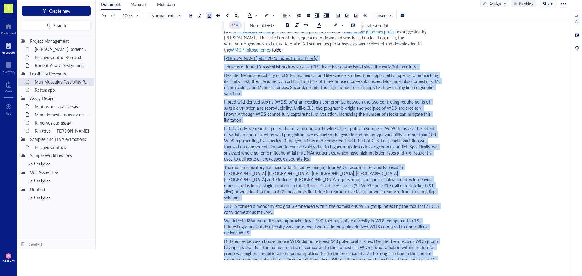
drag, startPoint x: 224, startPoint y: 176, endPoint x: 335, endPoint y: 241, distance: 127.9
click at [335, 241] on div "Author: [PERSON_NAME] ﻿ Relevant files: mus musculus mitochondrial sequences wi…" at bounding box center [332, 30] width 216 height 1536
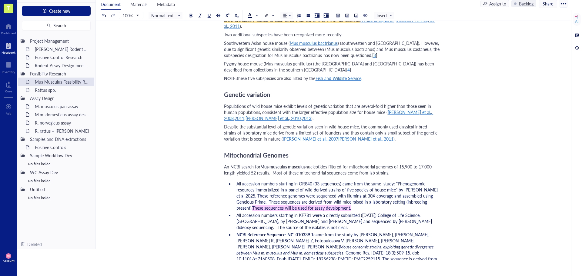
scroll to position [311, 0]
click at [355, 129] on div "Despite the substantial level of genetic variation seen in wild house mice, the…" at bounding box center [332, 133] width 216 height 18
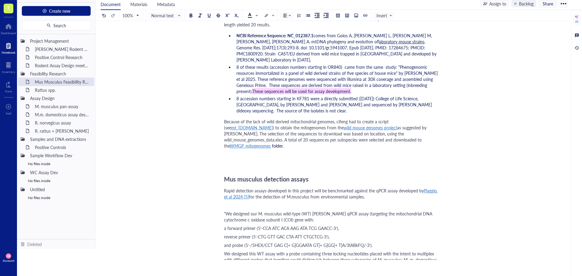
scroll to position [934, 0]
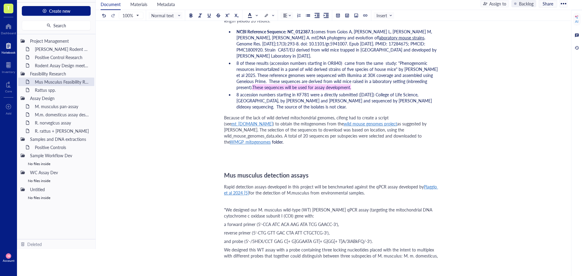
click at [336, 115] on span "Because of the lack of wild derived mitochondrial genomes, cifeng had to create…" at bounding box center [307, 121] width 166 height 12
click at [261, 147] on div "﻿" at bounding box center [332, 150] width 216 height 6
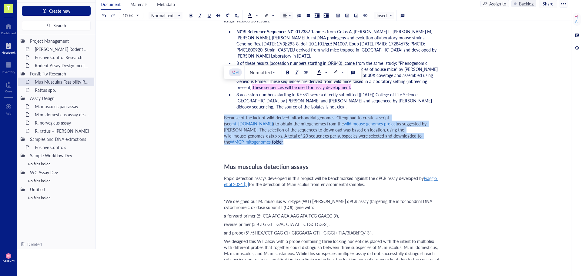
drag, startPoint x: 379, startPoint y: 104, endPoint x: 222, endPoint y: 89, distance: 157.1
click at [251, 16] on div at bounding box center [250, 15] width 4 height 4
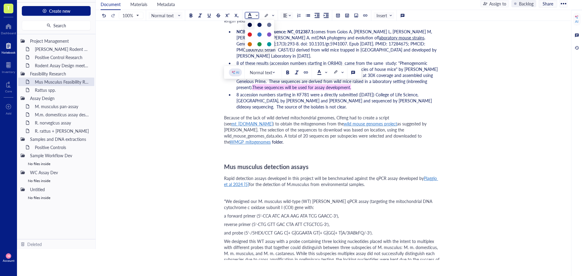
click at [250, 25] on div at bounding box center [250, 25] width 4 height 4
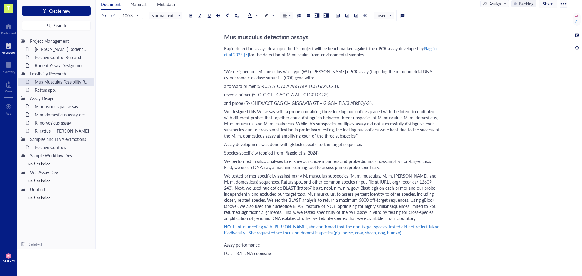
scroll to position [943, 0]
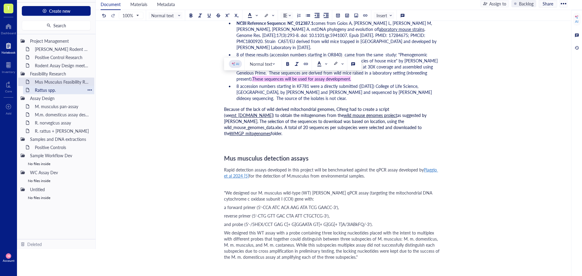
click at [43, 89] on div "Rattus spp." at bounding box center [58, 90] width 53 height 8
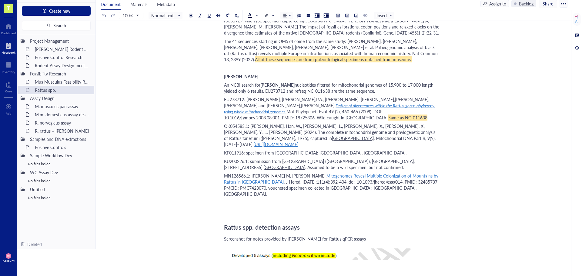
scroll to position [1000, 0]
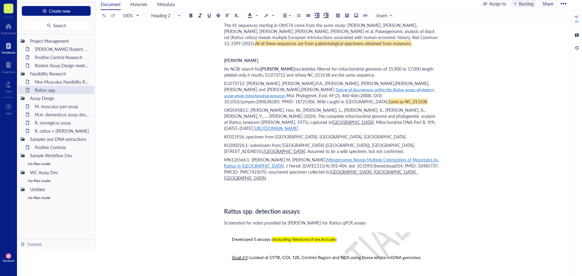
click at [317, 205] on div "Rattus spp. detection assays" at bounding box center [332, 211] width 216 height 12
click at [370, 220] on div "Screenshot for notes provided by [PERSON_NAME] for Rattus qPCR assays" at bounding box center [332, 223] width 216 height 6
click at [329, 220] on span "Screenshot for notes provided by [PERSON_NAME] for Rattus qPCR assays" at bounding box center [295, 223] width 142 height 6
click at [412, 220] on div "Screenshot for notes provided by [PERSON_NAME] for genomes used for Rattus qPCR…" at bounding box center [332, 223] width 216 height 6
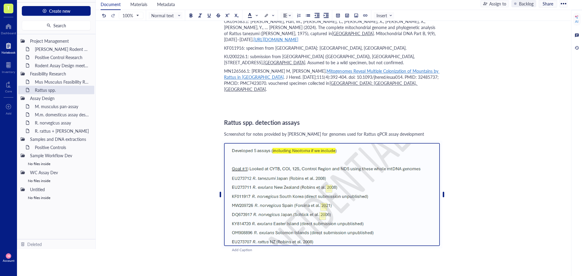
scroll to position [1028, 0]
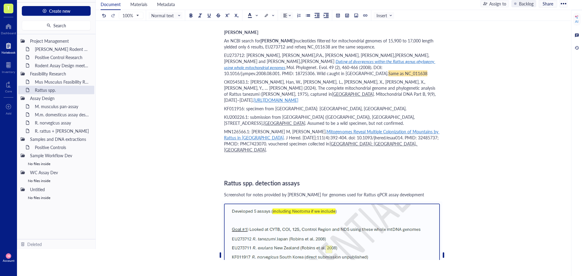
click at [225, 192] on span "Screenshot for notes provided by [PERSON_NAME] for genomes used for Rattus qPCR…" at bounding box center [324, 195] width 200 height 6
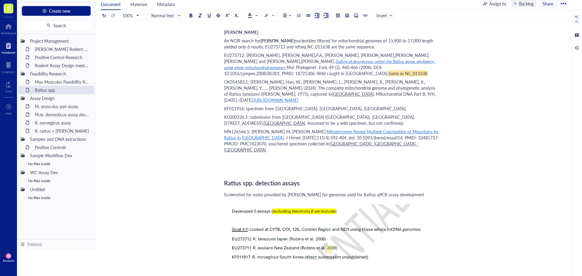
click at [309, 177] on div "Rattus spp. detection assays" at bounding box center [332, 183] width 216 height 12
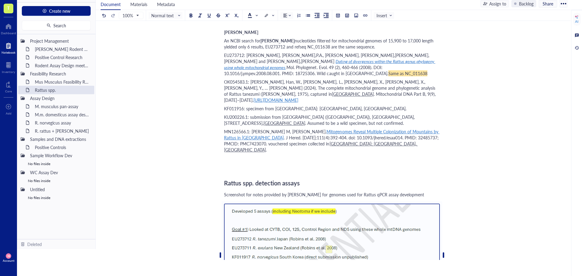
click at [315, 177] on div "Rattus spp. detection assays" at bounding box center [332, 183] width 216 height 12
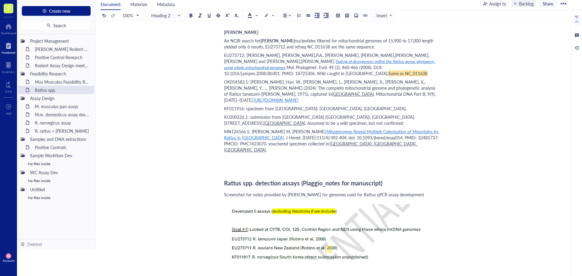
click at [224, 192] on span "Screenshot for notes provided by [PERSON_NAME] for genomes used for Rattus qPCR…" at bounding box center [324, 195] width 200 height 6
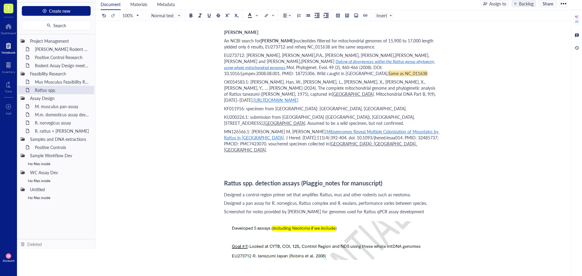
click at [246, 200] on span "Designed a pan assay for R. norvegicus, Rattus complex and R. exulans, performa…" at bounding box center [325, 203] width 203 height 6
click at [244, 200] on span "Designed a COX1 pan assay for R. norvegicus, Rattus complex and R. exulans, per…" at bounding box center [331, 203] width 215 height 6
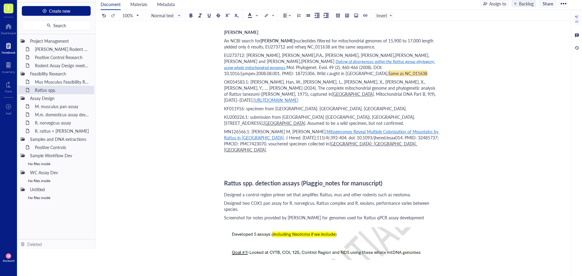
click at [282, 200] on span "Designed two COX1 pan assay for R. norvegicus, Rattus complex and R. exulans, p…" at bounding box center [327, 206] width 206 height 12
click at [271, 200] on div "Designed two COX1 pan assays for R. norvegicus, Rattus complex and R. exulans, …" at bounding box center [332, 206] width 216 height 12
click at [402, 200] on span "Designed two COX1 pan assays for R. norvegicus, Rattus complex and R. exulans, …" at bounding box center [328, 206] width 208 height 12
click at [319, 200] on div "Designed two COX1 pan assays for R. norvegicus, Rattus complex and R. exulans, …" at bounding box center [332, 206] width 216 height 12
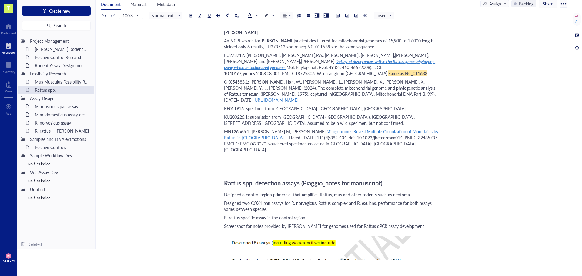
click at [225, 215] on span "R. rattus specific assay in the control region." at bounding box center [265, 218] width 82 height 6
drag, startPoint x: 263, startPoint y: 133, endPoint x: 248, endPoint y: 133, distance: 15.5
click at [248, 215] on span "Designed a R. rattus specific assay in the control region." at bounding box center [276, 218] width 104 height 6
click at [343, 215] on div "Designed a Rattus complex specific assay in the control region." at bounding box center [332, 218] width 216 height 6
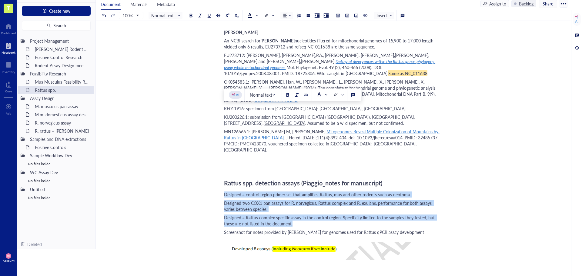
drag, startPoint x: 296, startPoint y: 140, endPoint x: 224, endPoint y: 111, distance: 77.9
click at [308, 18] on button at bounding box center [308, 15] width 7 height 7
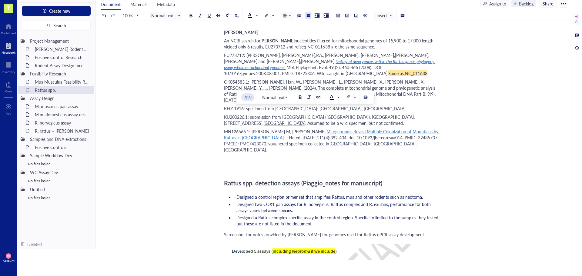
click at [286, 232] on span "Screenshot for notes provided by [PERSON_NAME] for genomes used for Rattus qPCR…" at bounding box center [324, 235] width 200 height 6
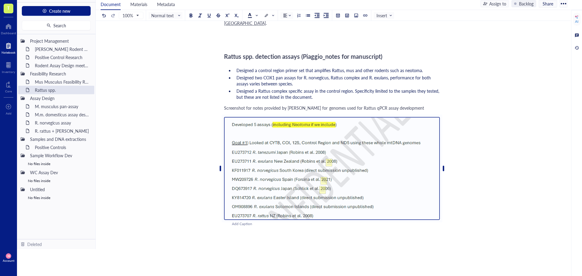
scroll to position [1159, 0]
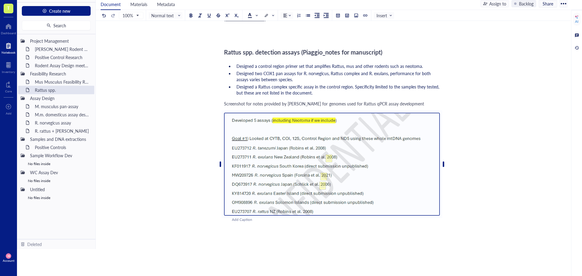
click at [418, 113] on img at bounding box center [332, 164] width 216 height 103
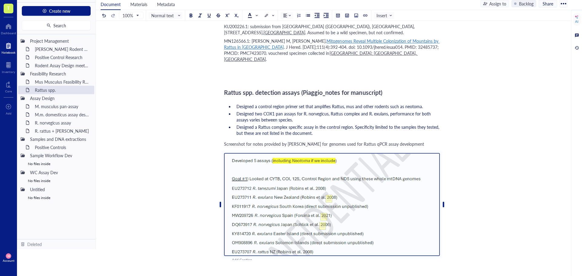
scroll to position [1068, 0]
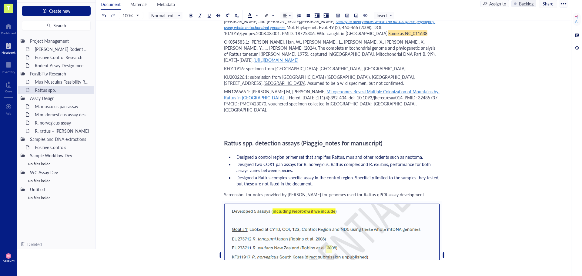
click at [431, 192] on div "Screenshot for notes provided by [PERSON_NAME] for genomes used for Rattus qPCR…" at bounding box center [332, 195] width 216 height 6
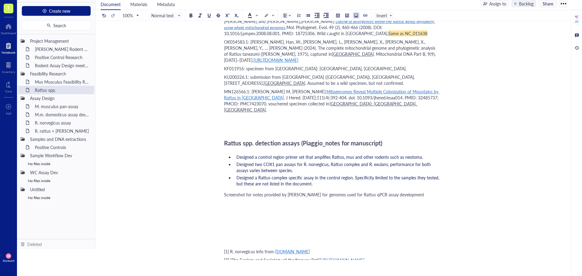
click at [354, 16] on div at bounding box center [356, 15] width 4 height 4
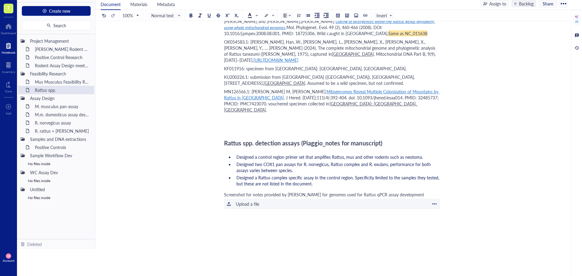
click at [245, 201] on div "Upload a file" at bounding box center [247, 204] width 23 height 7
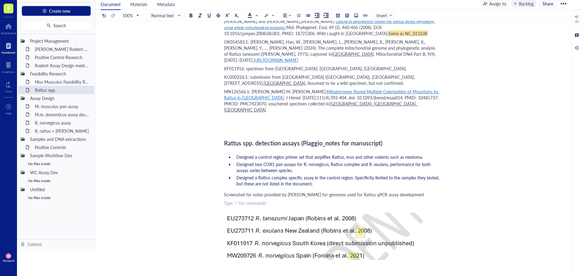
click at [253, 200] on div "﻿ Type ‘/’ for commands" at bounding box center [332, 203] width 216 height 6
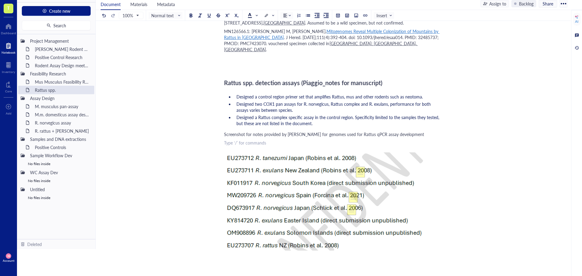
scroll to position [1129, 0]
click at [237, 259] on div at bounding box center [332, 265] width 216 height 12
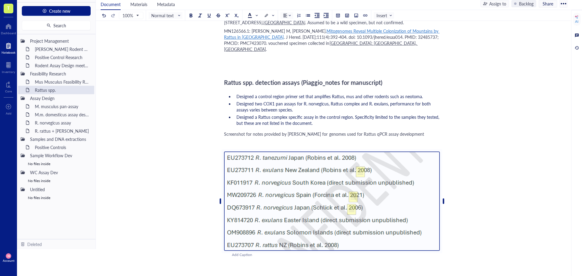
click at [232, 259] on div at bounding box center [332, 265] width 216 height 12
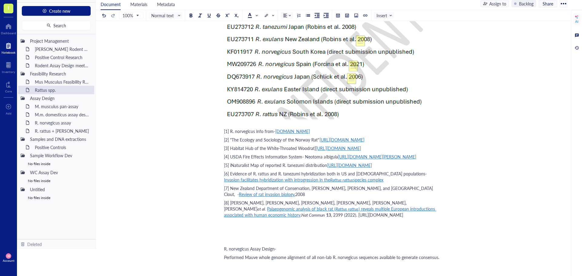
scroll to position [1250, 0]
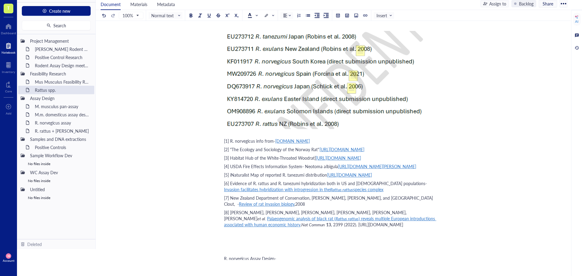
click at [239, 239] on div "﻿" at bounding box center [332, 242] width 216 height 6
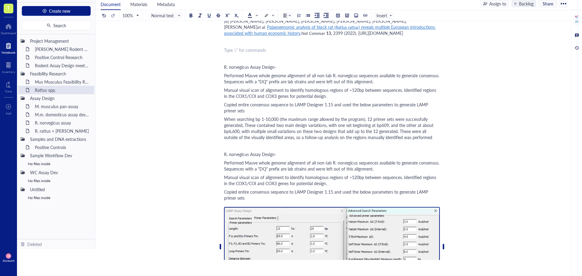
scroll to position [1432, 0]
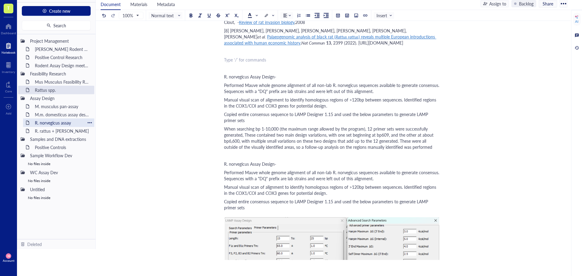
click at [43, 121] on div "R. norvegicus assay" at bounding box center [58, 123] width 53 height 8
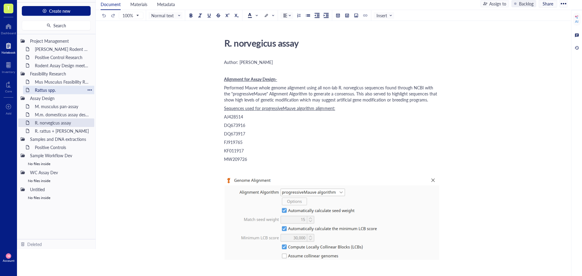
click at [52, 91] on div "Rattus spp." at bounding box center [58, 90] width 53 height 8
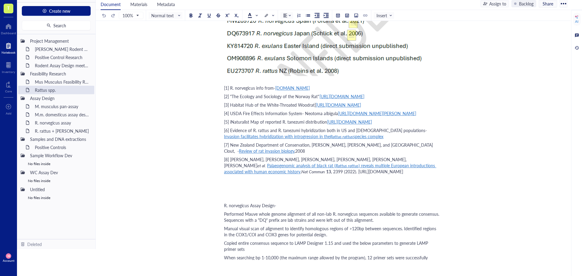
scroll to position [1334, 0]
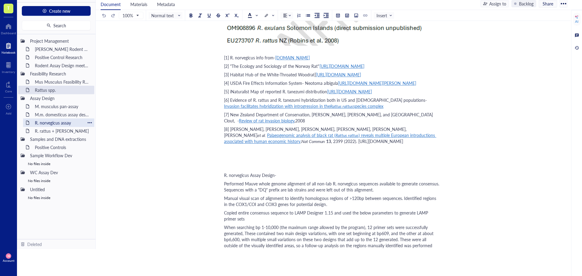
click at [53, 121] on div "R. norvegicus assay" at bounding box center [58, 123] width 53 height 8
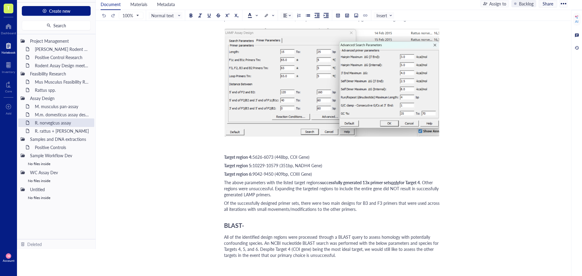
scroll to position [606, 0]
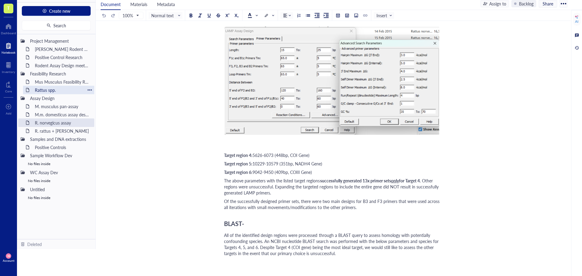
click at [46, 89] on div "Rattus spp." at bounding box center [58, 90] width 53 height 8
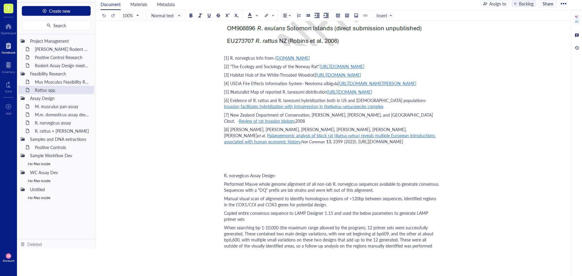
scroll to position [1334, 0]
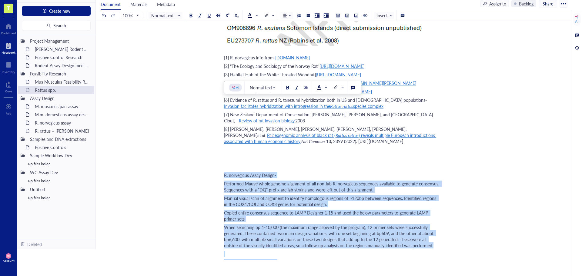
drag, startPoint x: 224, startPoint y: 102, endPoint x: 332, endPoint y: 238, distance: 173.8
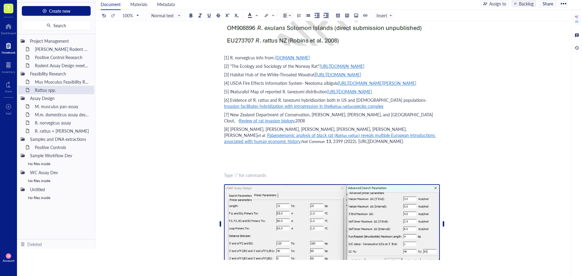
click at [267, 184] on img at bounding box center [332, 224] width 216 height 80
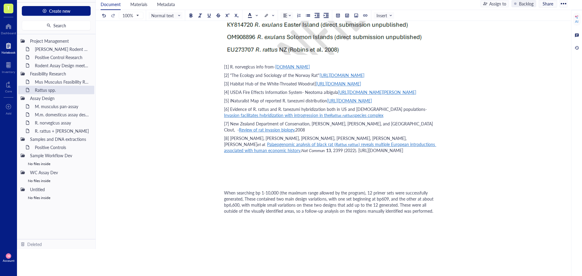
drag, startPoint x: 224, startPoint y: 119, endPoint x: 399, endPoint y: 142, distance: 177.4
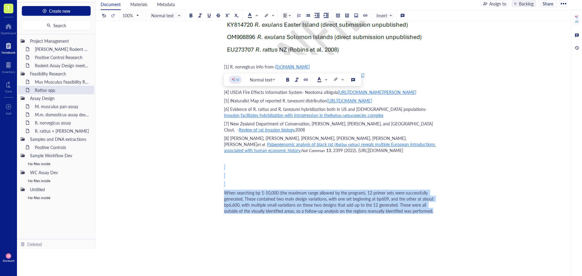
drag, startPoint x: 434, startPoint y: 140, endPoint x: 222, endPoint y: 95, distance: 216.6
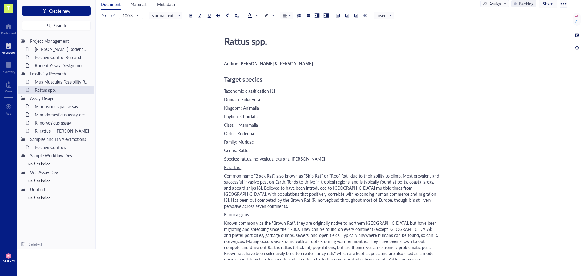
scroll to position [0, 0]
click at [265, 45] on div "Rattus spp." at bounding box center [330, 42] width 216 height 15
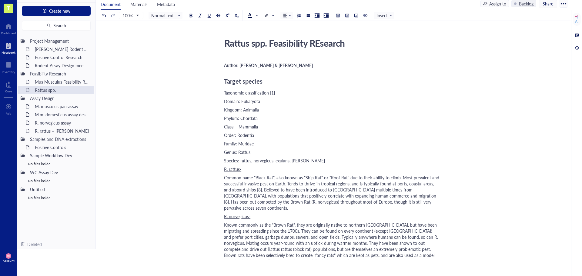
click at [321, 44] on textarea "Rattus spp. Feasibility REsearch" at bounding box center [329, 43] width 215 height 15
type textarea "Rattus spp. Feasibility Research"
click at [60, 107] on div "M. musculus pan-assay" at bounding box center [58, 106] width 53 height 8
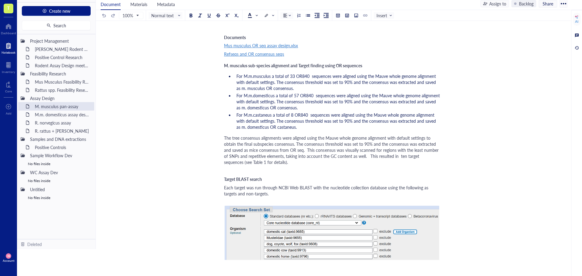
scroll to position [1182, 0]
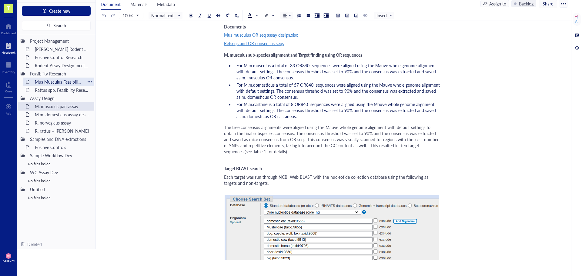
click at [63, 83] on div "Mus Musculus Feasibility Research" at bounding box center [58, 82] width 53 height 8
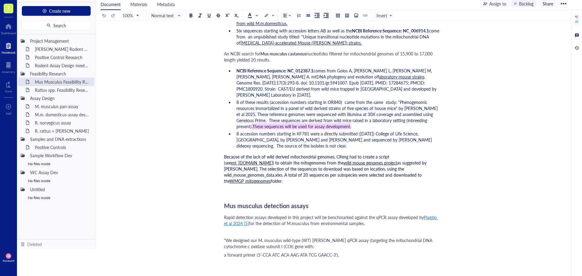
scroll to position [909, 0]
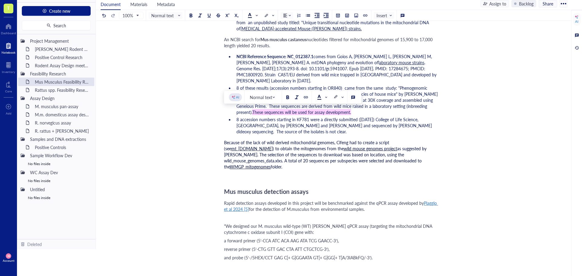
drag, startPoint x: 224, startPoint y: 112, endPoint x: 380, endPoint y: 132, distance: 157.4
click at [380, 139] on div "Because of the lack of wild derived mitochondrial genomes, Cifeng had to create…" at bounding box center [332, 154] width 216 height 30
click at [64, 91] on div "Rattus spp. Feasibility Research" at bounding box center [58, 90] width 53 height 8
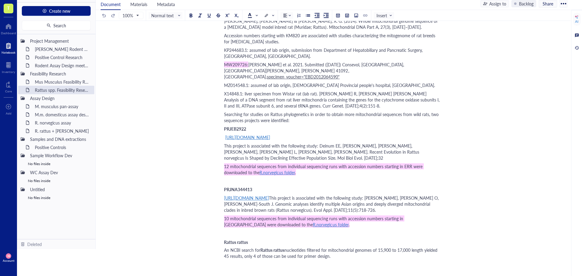
scroll to position [697, 0]
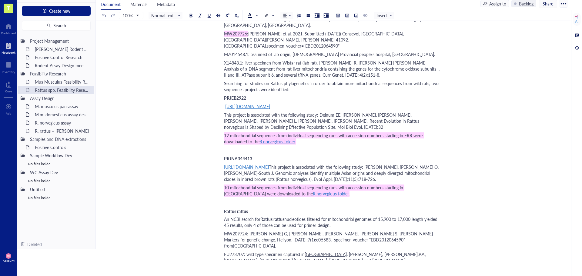
click at [233, 185] on div "10 mitochondrial sequences from individual sequencing runs with accession numbe…" at bounding box center [332, 194] width 216 height 18
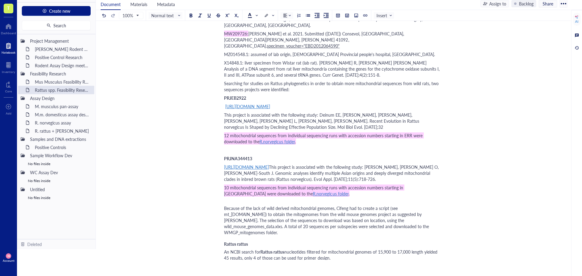
click at [335, 205] on span "Because of the lack of wild derived mitochondrial genomes, Cifeng had to create…" at bounding box center [327, 220] width 206 height 30
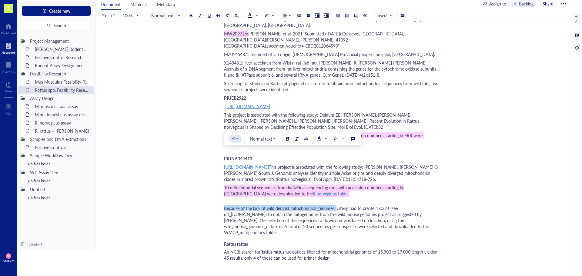
drag, startPoint x: 335, startPoint y: 154, endPoint x: 225, endPoint y: 155, distance: 110.3
click at [225, 205] on span "Because of the lack of wild derived mitochondrial genomes, Cifeng had to create…" at bounding box center [327, 220] width 206 height 30
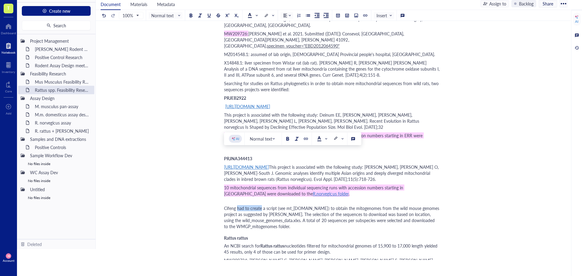
drag, startPoint x: 262, startPoint y: 154, endPoint x: 238, endPoint y: 154, distance: 23.6
click at [238, 205] on span "Cifeng had to create a script (see mt_[DOMAIN_NAME]) to obtain the mitogenomes …" at bounding box center [332, 217] width 216 height 24
drag, startPoint x: 374, startPoint y: 154, endPoint x: 416, endPoint y: 155, distance: 42.1
click at [416, 205] on span "Cifeng created a script (see mt_[DOMAIN_NAME]) to obtain the mitogenomes from t…" at bounding box center [330, 217] width 212 height 24
click at [393, 205] on span "[PERSON_NAME] created a script (see mt_[DOMAIN_NAME]) to obtain the mitogenomes…" at bounding box center [329, 217] width 210 height 24
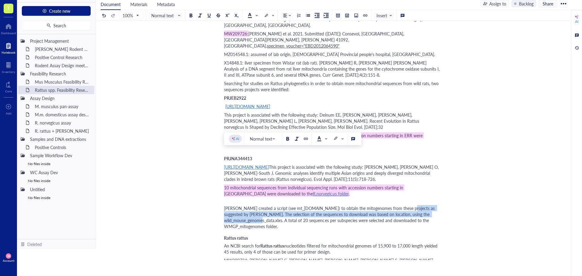
drag, startPoint x: 396, startPoint y: 153, endPoint x: 436, endPoint y: 162, distance: 41.3
click at [436, 205] on span "[PERSON_NAME] created a script (see mt_[DOMAIN_NAME]) to obtain the mitogenomes…" at bounding box center [330, 217] width 212 height 24
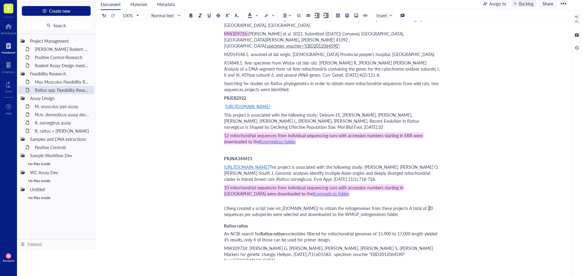
click at [417, 205] on span "Cifeng created a script (see mt_[DOMAIN_NAME]) to obtain the mitogenomes from t…" at bounding box center [329, 211] width 210 height 12
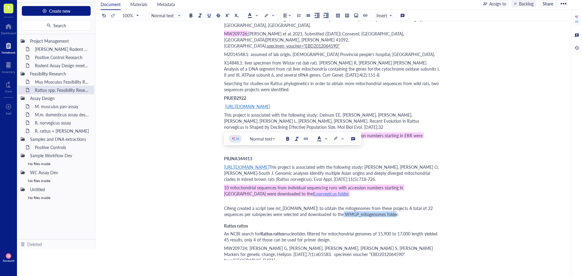
drag, startPoint x: 398, startPoint y: 161, endPoint x: 346, endPoint y: 161, distance: 52.1
click at [346, 205] on span "Cifeng created a script (see mt_[DOMAIN_NAME]) to obtain the mitogenomes from t…" at bounding box center [329, 211] width 210 height 12
click at [369, 231] on div "An NCBI search for Rattus rattus nucleotides filtered for mitochondrial genomes…" at bounding box center [332, 237] width 216 height 12
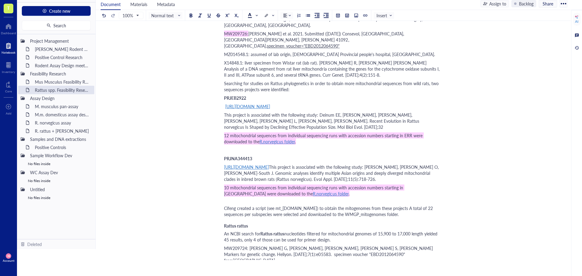
scroll to position [667, 0]
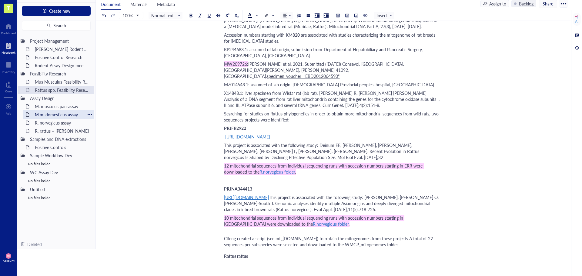
click at [52, 116] on div "M.m. domesticus assay design" at bounding box center [58, 114] width 53 height 8
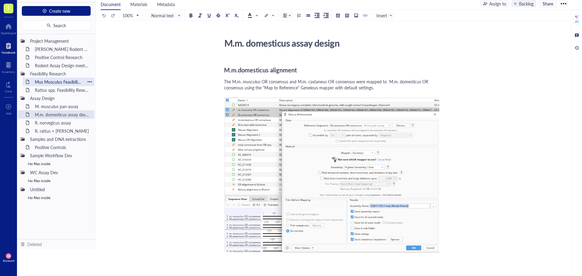
click at [50, 78] on div "Mus Musculus Feasibility Research" at bounding box center [58, 82] width 53 height 8
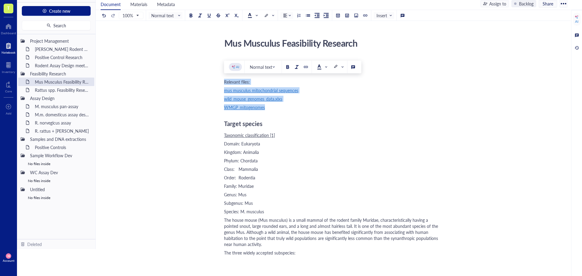
drag, startPoint x: 276, startPoint y: 109, endPoint x: 216, endPoint y: 82, distance: 65.8
click at [48, 115] on div "M.m. domesticus assay design" at bounding box center [58, 114] width 53 height 8
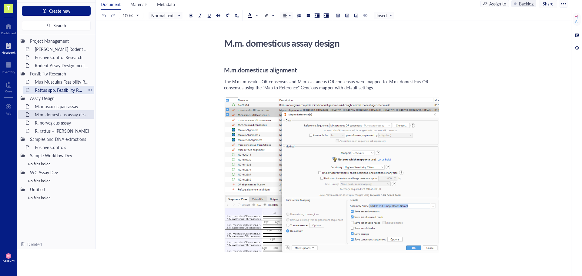
click at [41, 93] on div "Rattus spp. Feasibility Research" at bounding box center [58, 90] width 53 height 8
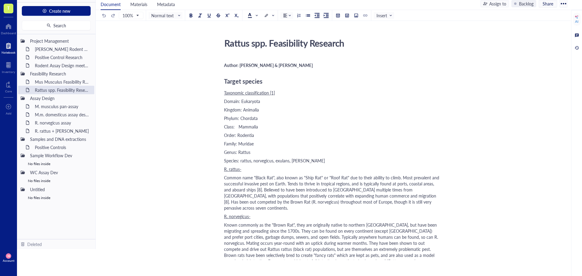
click at [224, 78] on span "Target species" at bounding box center [243, 81] width 38 height 8
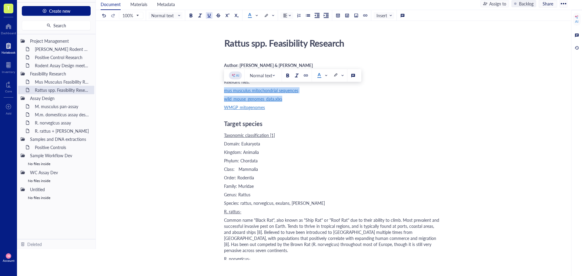
drag, startPoint x: 293, startPoint y: 102, endPoint x: 219, endPoint y: 93, distance: 74.8
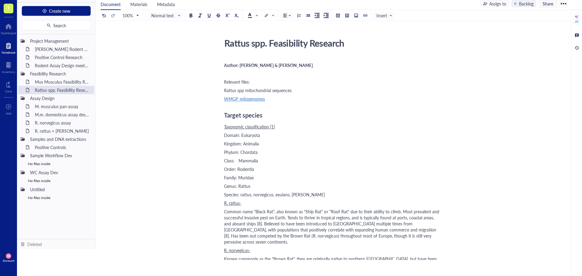
click at [243, 90] on span "Rattus spp mitochondrial sequences" at bounding box center [258, 90] width 68 height 6
click at [243, 90] on span "Rattus spp. mitochondrial sequences" at bounding box center [258, 90] width 68 height 6
click at [304, 75] on div at bounding box center [306, 75] width 4 height 4
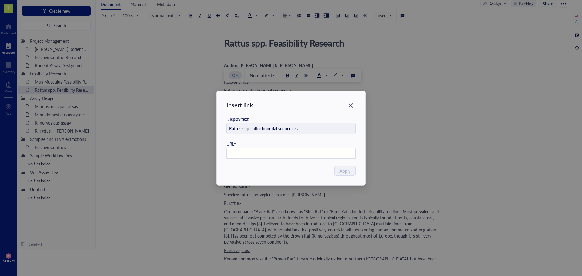
paste input "[URL][DOMAIN_NAME]"
type input "[URL][DOMAIN_NAME]"
click at [354, 172] on button "Apply" at bounding box center [345, 171] width 21 height 10
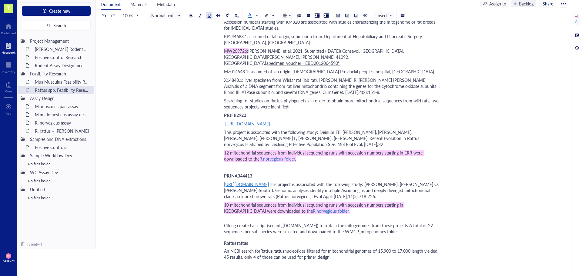
scroll to position [723, 0]
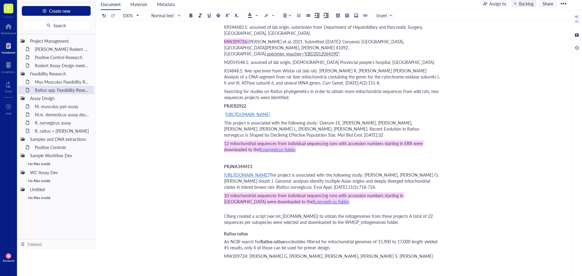
click at [407, 213] on div "Cifeng created a script (see mt_[DOMAIN_NAME]) to obtain the mitogenomes from t…" at bounding box center [332, 219] width 216 height 12
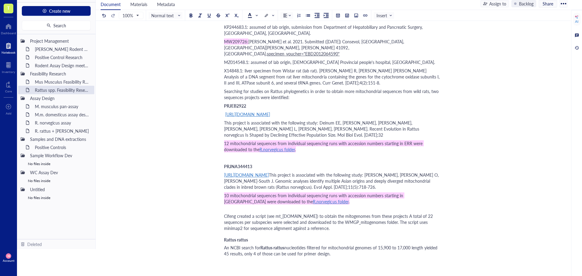
click at [266, 213] on span "Cifeng created a script (see mt_[DOMAIN_NAME]) to obtain the mitogenomes from t…" at bounding box center [329, 222] width 210 height 18
click at [268, 213] on span "Cifeng created a script (see mt_[DOMAIN_NAME]) to obtain the mitogenomes from t…" at bounding box center [329, 222] width 210 height 18
click at [335, 213] on div "Cifeng created a script (see mt_[DOMAIN_NAME]) to obtain the mitogenomes from t…" at bounding box center [332, 222] width 216 height 18
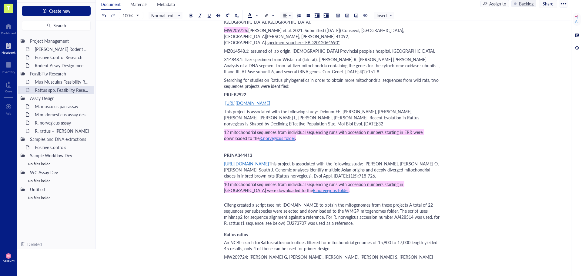
scroll to position [765, 0]
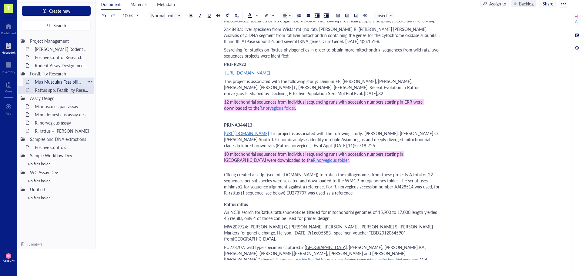
click at [46, 83] on div "Mus Musculus Feasibility Research" at bounding box center [58, 82] width 53 height 8
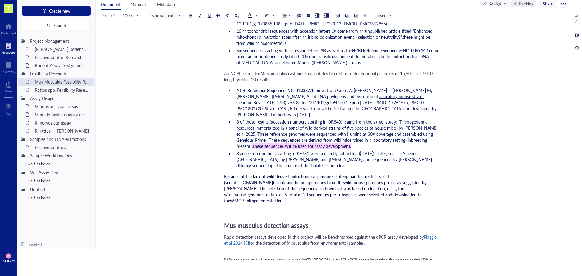
scroll to position [852, 0]
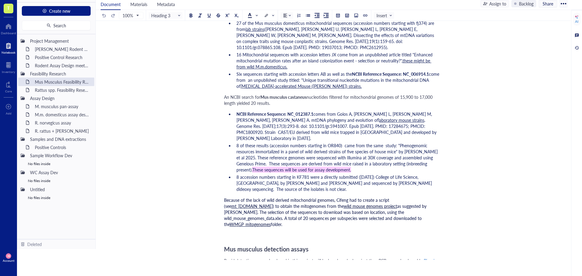
click at [426, 197] on div "Because of the lack of wild derived mitochondrial genomes, Cifeng had to create…" at bounding box center [332, 212] width 216 height 30
click at [61, 90] on div "Rattus spp. Feasibility Research" at bounding box center [58, 90] width 53 height 8
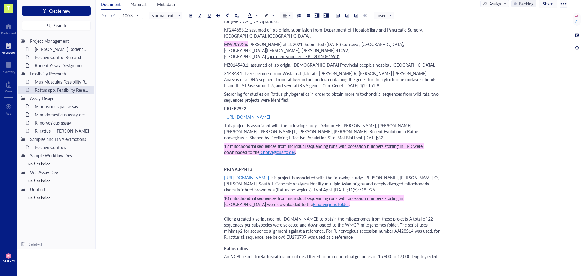
scroll to position [727, 0]
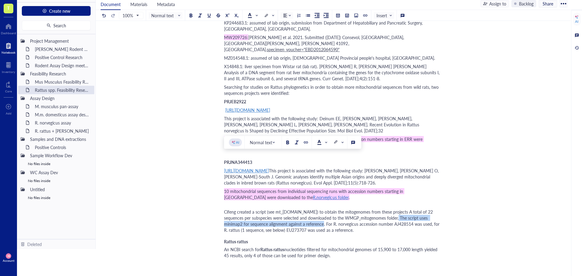
drag, startPoint x: 399, startPoint y: 163, endPoint x: 324, endPoint y: 170, distance: 75.5
click at [324, 209] on span "Cifeng created a script (see mt_[DOMAIN_NAME]) to obtain the mitogenomes from t…" at bounding box center [332, 221] width 217 height 24
click at [47, 83] on div "Mus Musculus Feasibility Research" at bounding box center [58, 82] width 53 height 8
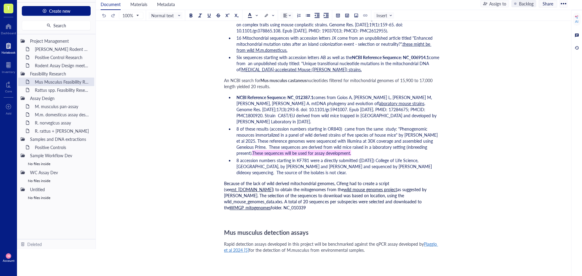
scroll to position [879, 0]
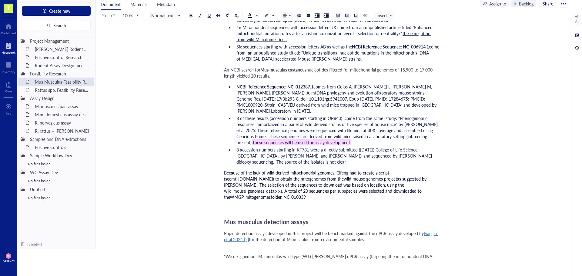
click at [306, 194] on span "folder. NC_010339" at bounding box center [288, 197] width 35 height 6
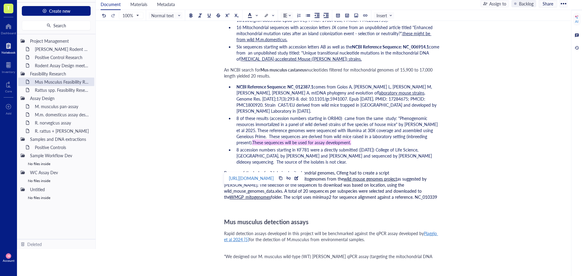
click at [342, 170] on div "Because of the lack of wild derived mitochondrial genomes, Cifeng had to create…" at bounding box center [332, 185] width 216 height 30
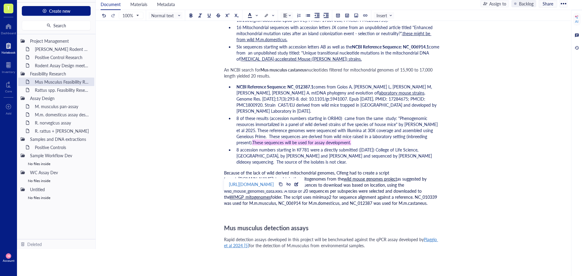
click at [378, 194] on span "folder. The script uses minimap2 for sequence alignment against a reference. NC…" at bounding box center [331, 200] width 214 height 12
drag, startPoint x: 379, startPoint y: 161, endPoint x: 378, endPoint y: 172, distance: 10.4
click at [378, 172] on div "Because of the lack of wild derived mitochondrial genomes, Cifeng had to create…" at bounding box center [332, 188] width 216 height 36
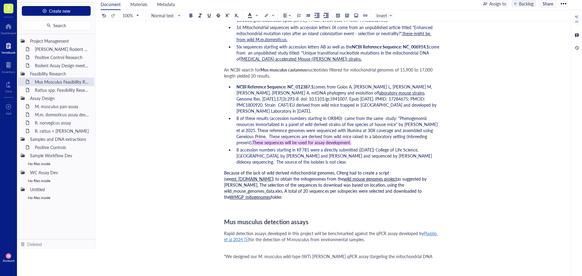
click at [392, 176] on span "as suggested by [PERSON_NAME]. The selection of the sequences to download was b…" at bounding box center [326, 188] width 204 height 24
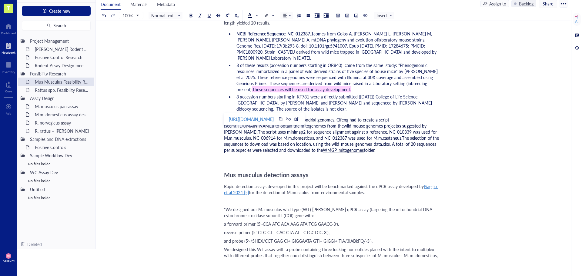
scroll to position [940, 0]
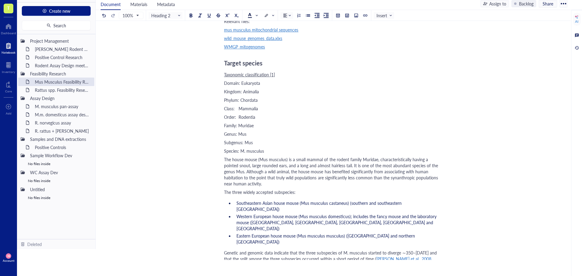
scroll to position [0, 0]
